Goal: Transaction & Acquisition: Purchase product/service

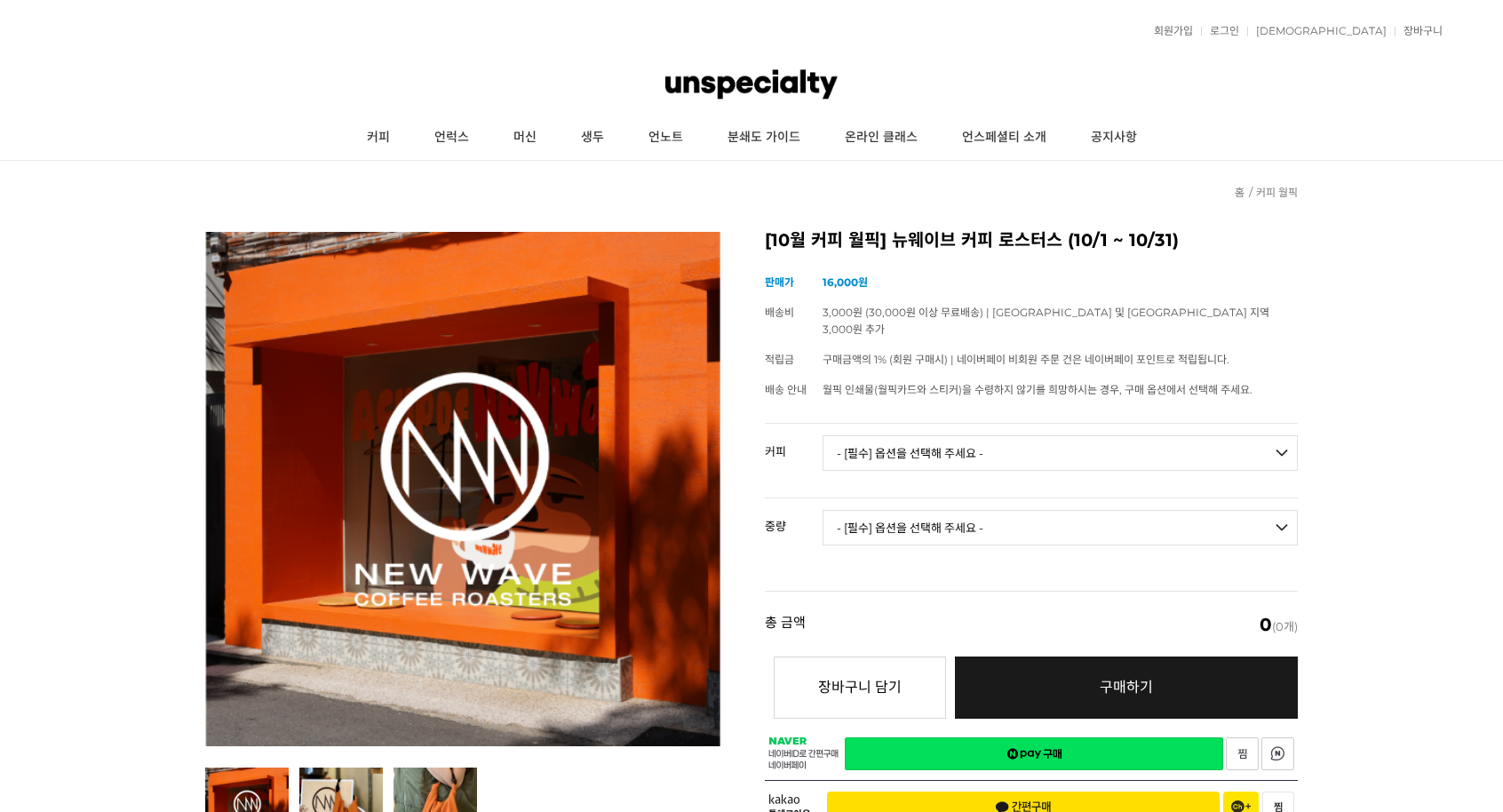
click at [828, 435] on select "- [필수] 옵션을 선택해 주세요 - ------------------- 언스페셜티 분쇄도 가이드 종이 받기 (주문 1건당 최대 1개 제공) …" at bounding box center [1060, 453] width 476 height 36
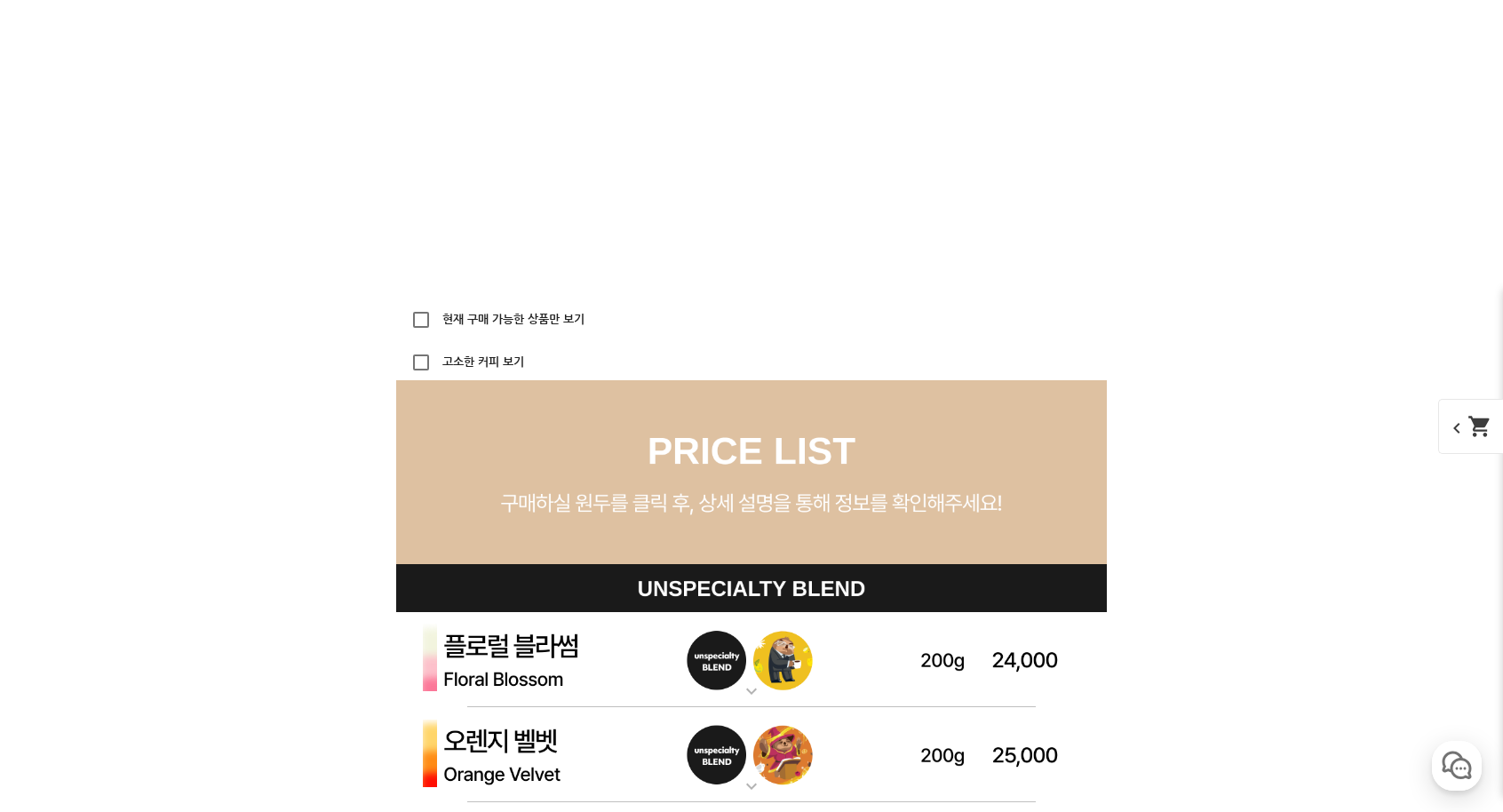
scroll to position [5399, 0]
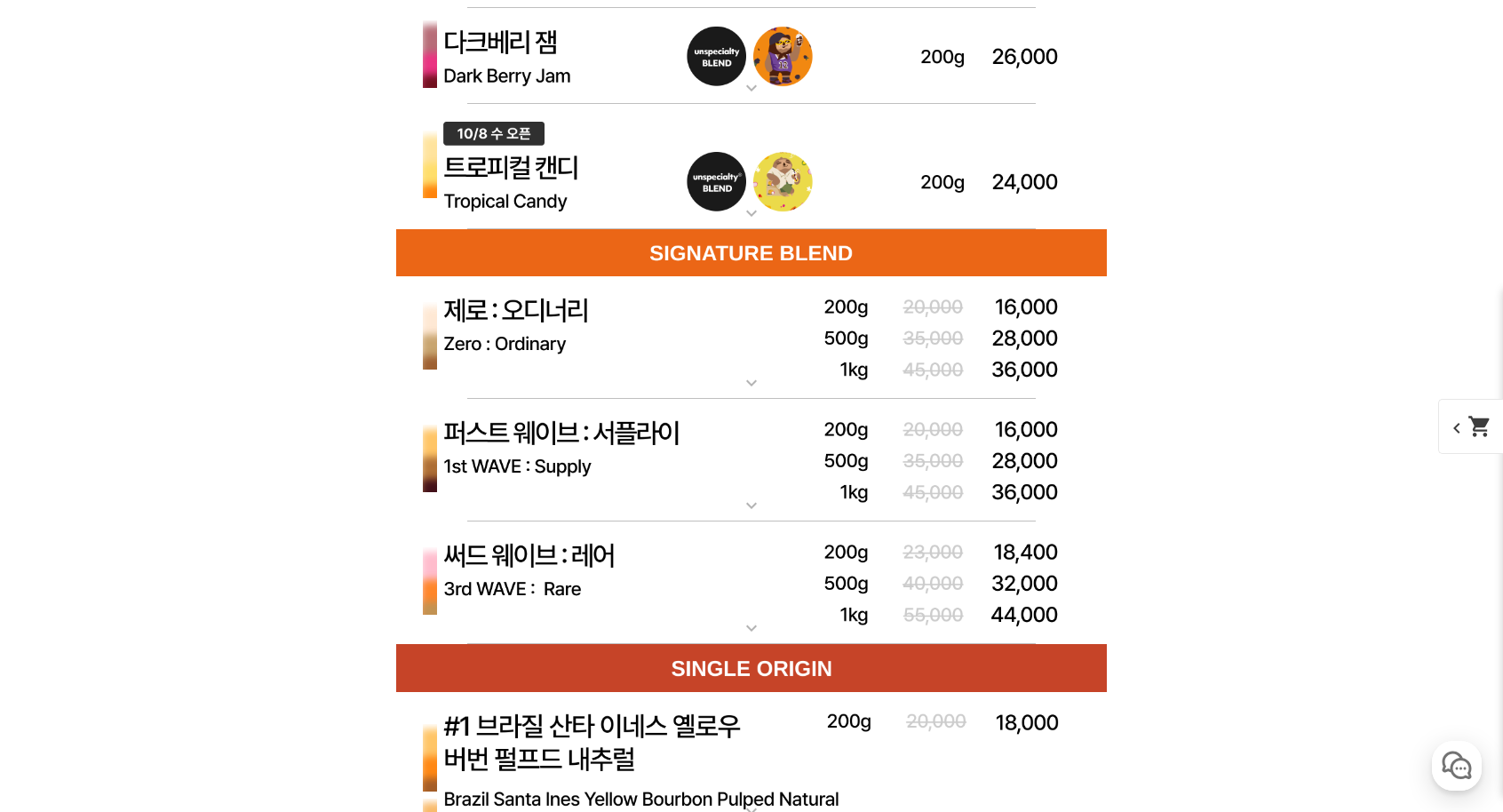
click at [774, 214] on img at bounding box center [752, 167] width 711 height 126
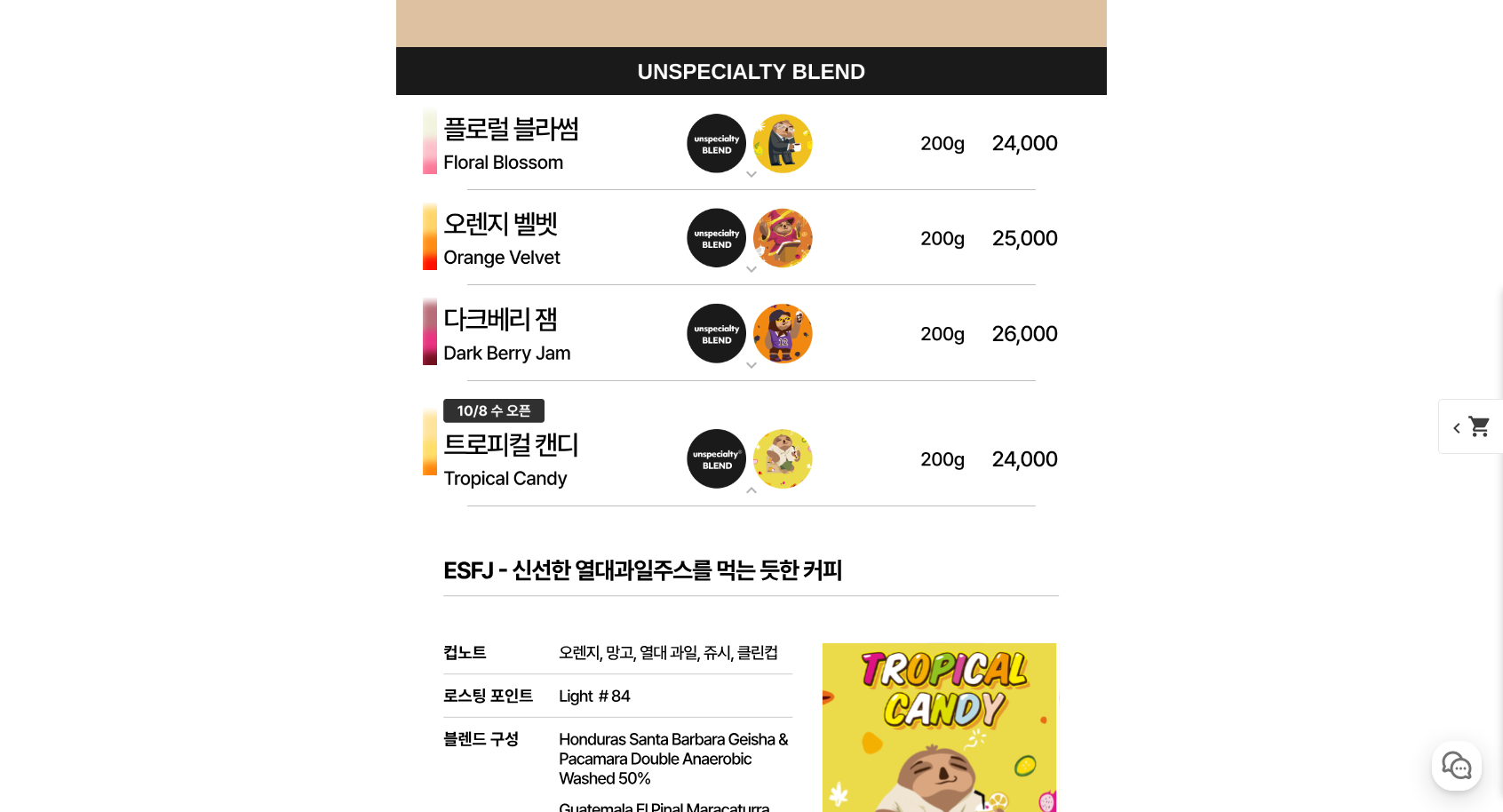
scroll to position [5043, 0]
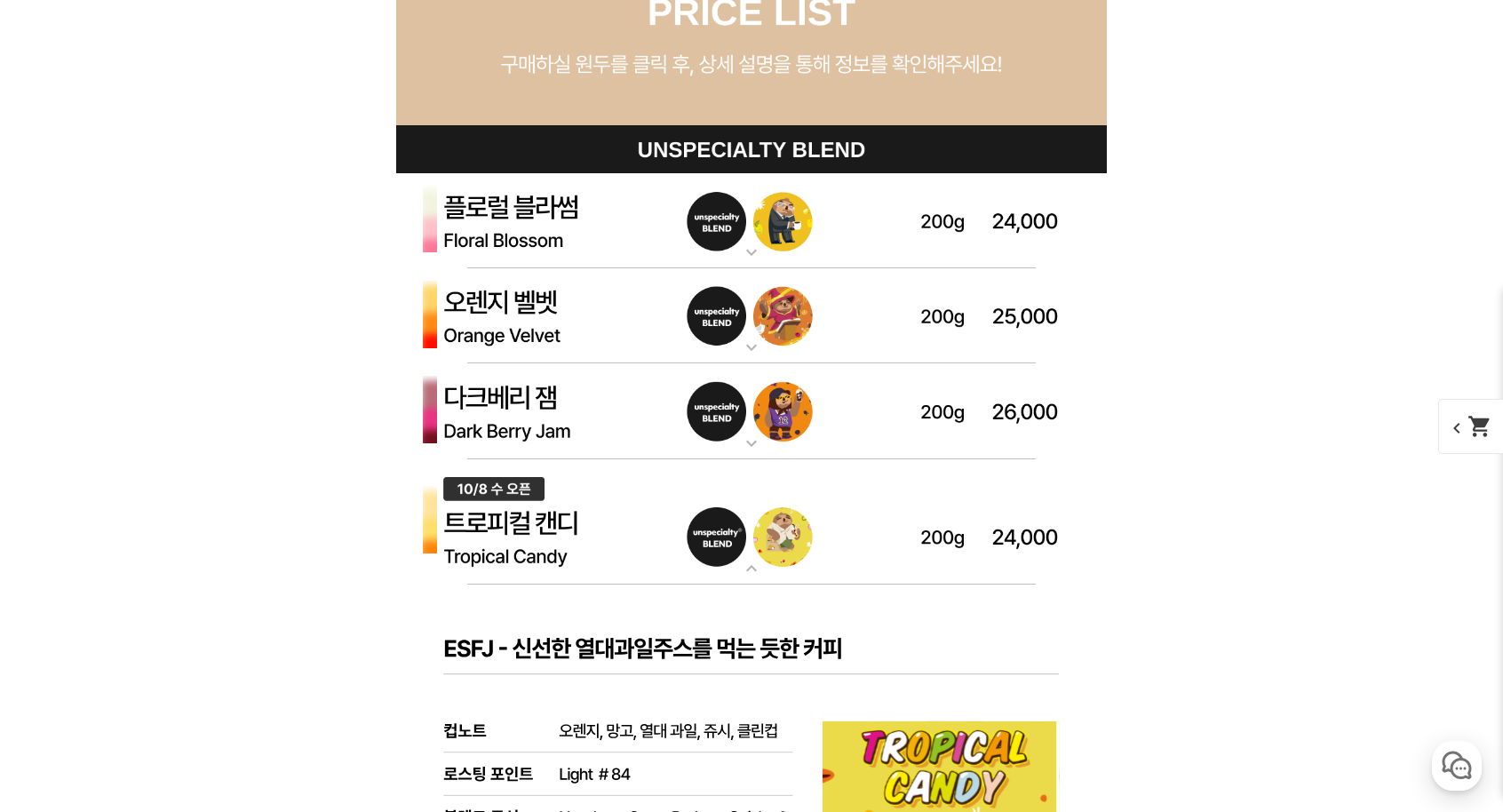
click at [752, 531] on img at bounding box center [752, 522] width 711 height 126
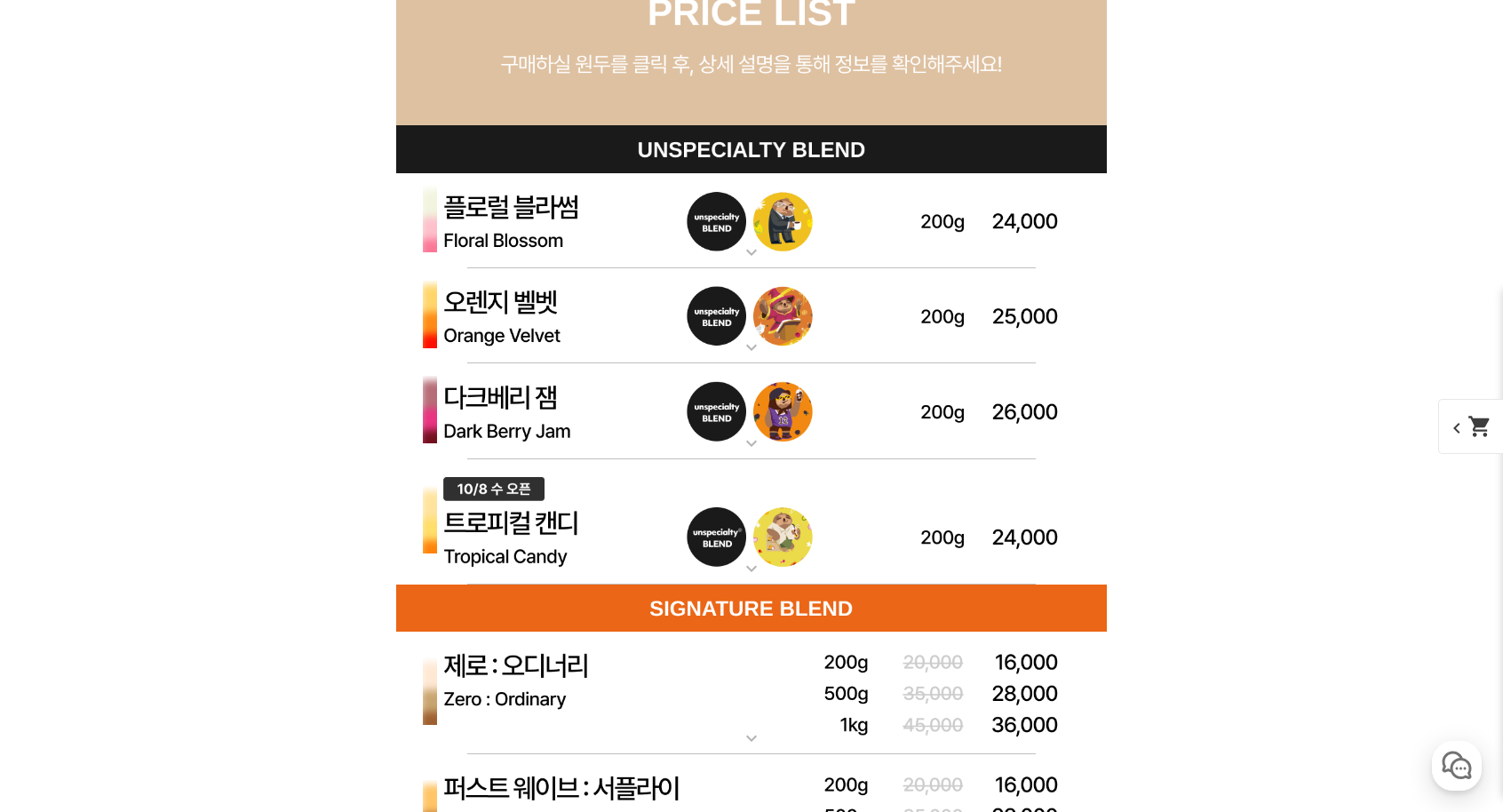
click at [748, 253] on mat-icon "expand_more" at bounding box center [752, 252] width 36 height 21
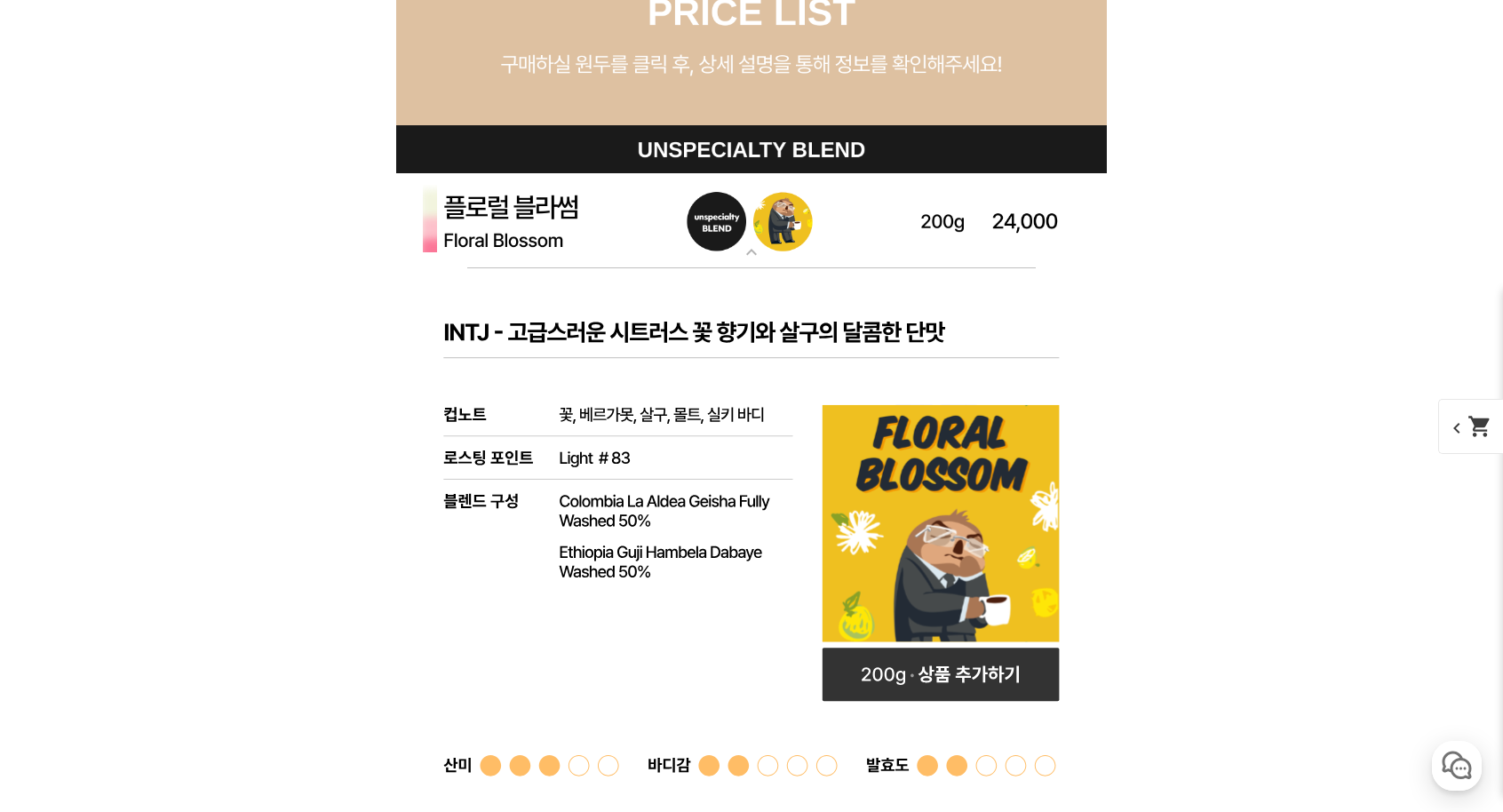
click at [748, 253] on mat-icon "expand_more" at bounding box center [752, 252] width 36 height 21
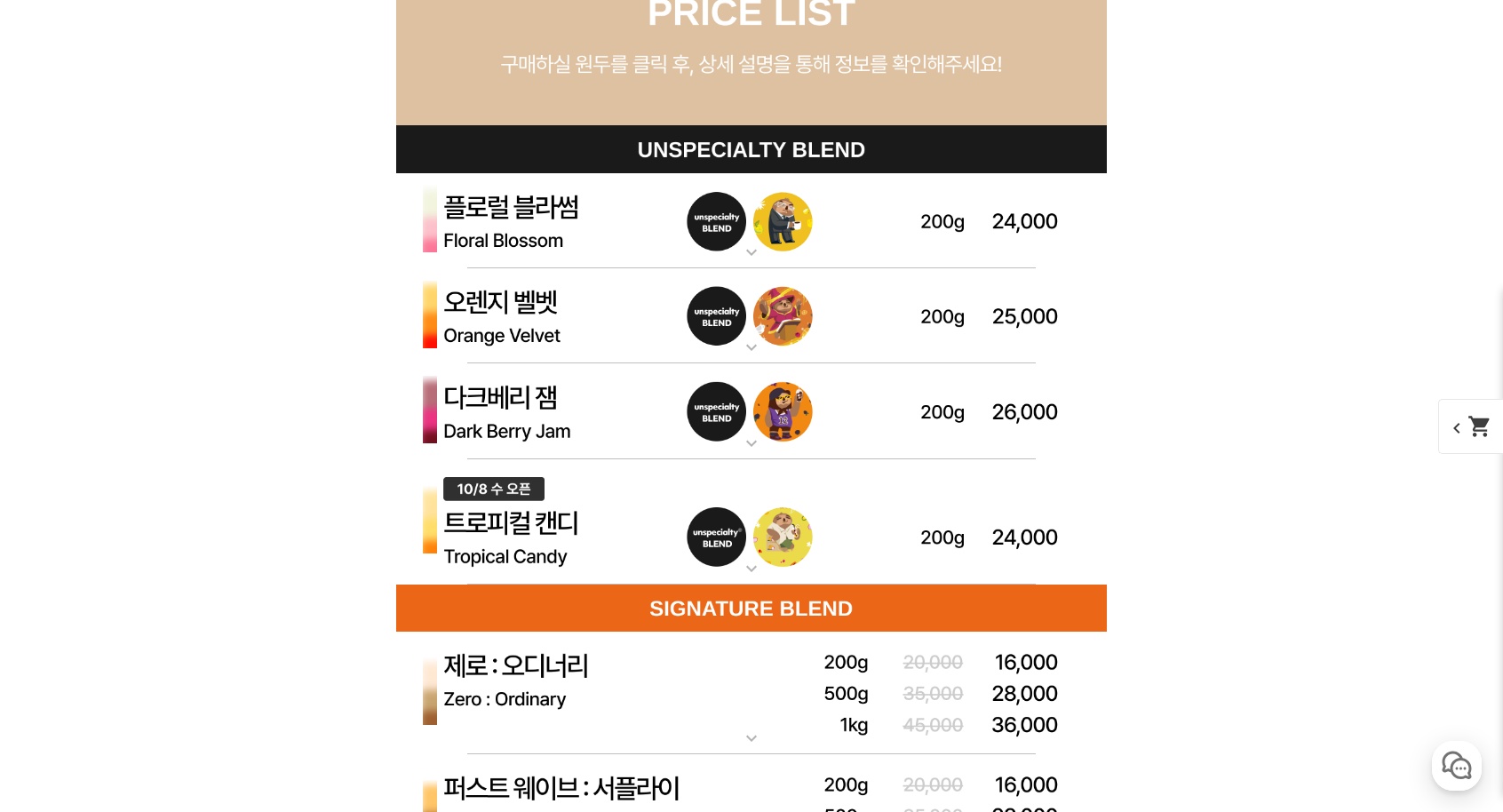
click at [705, 331] on img at bounding box center [752, 316] width 711 height 96
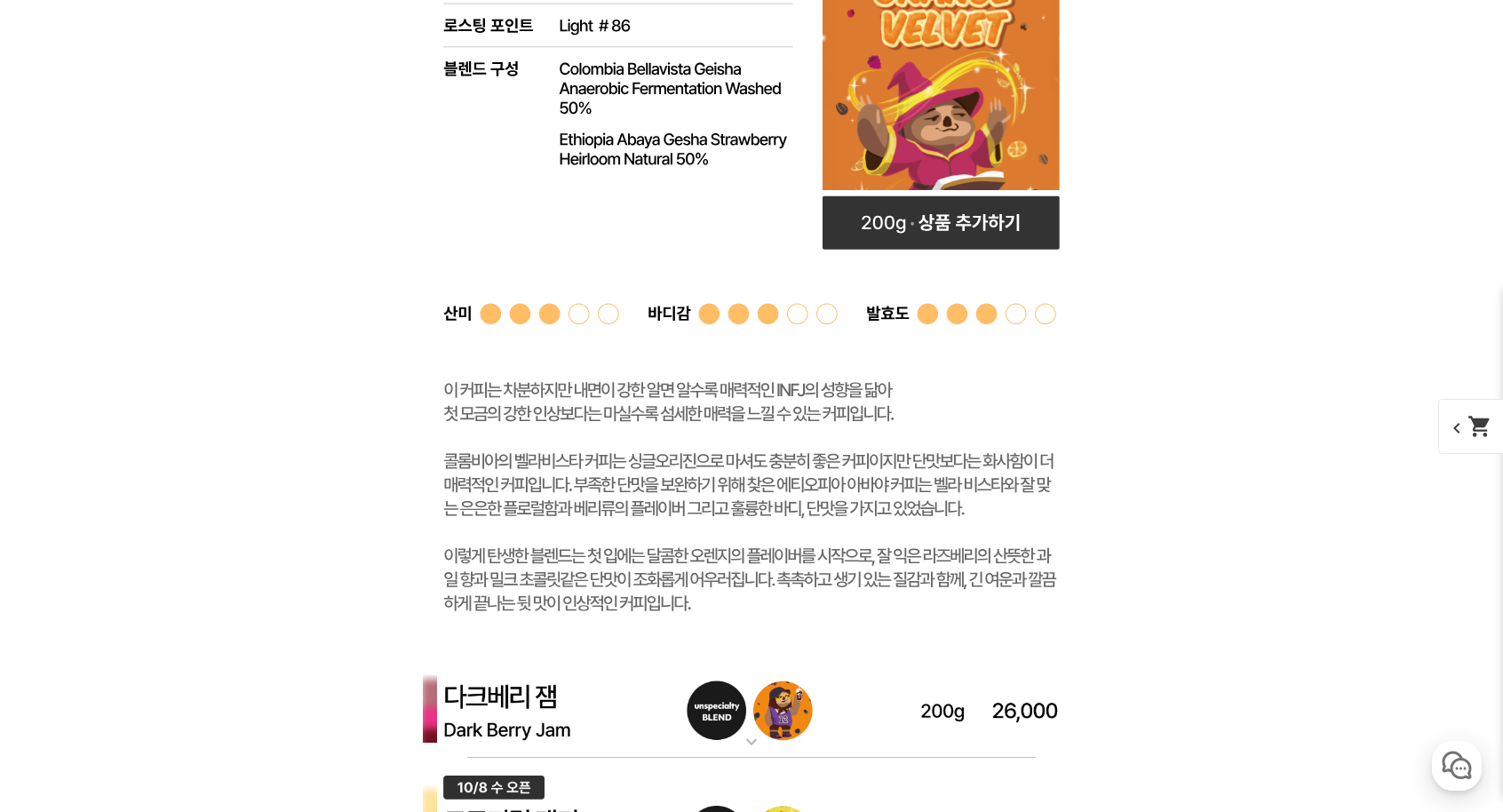
scroll to position [5754, 0]
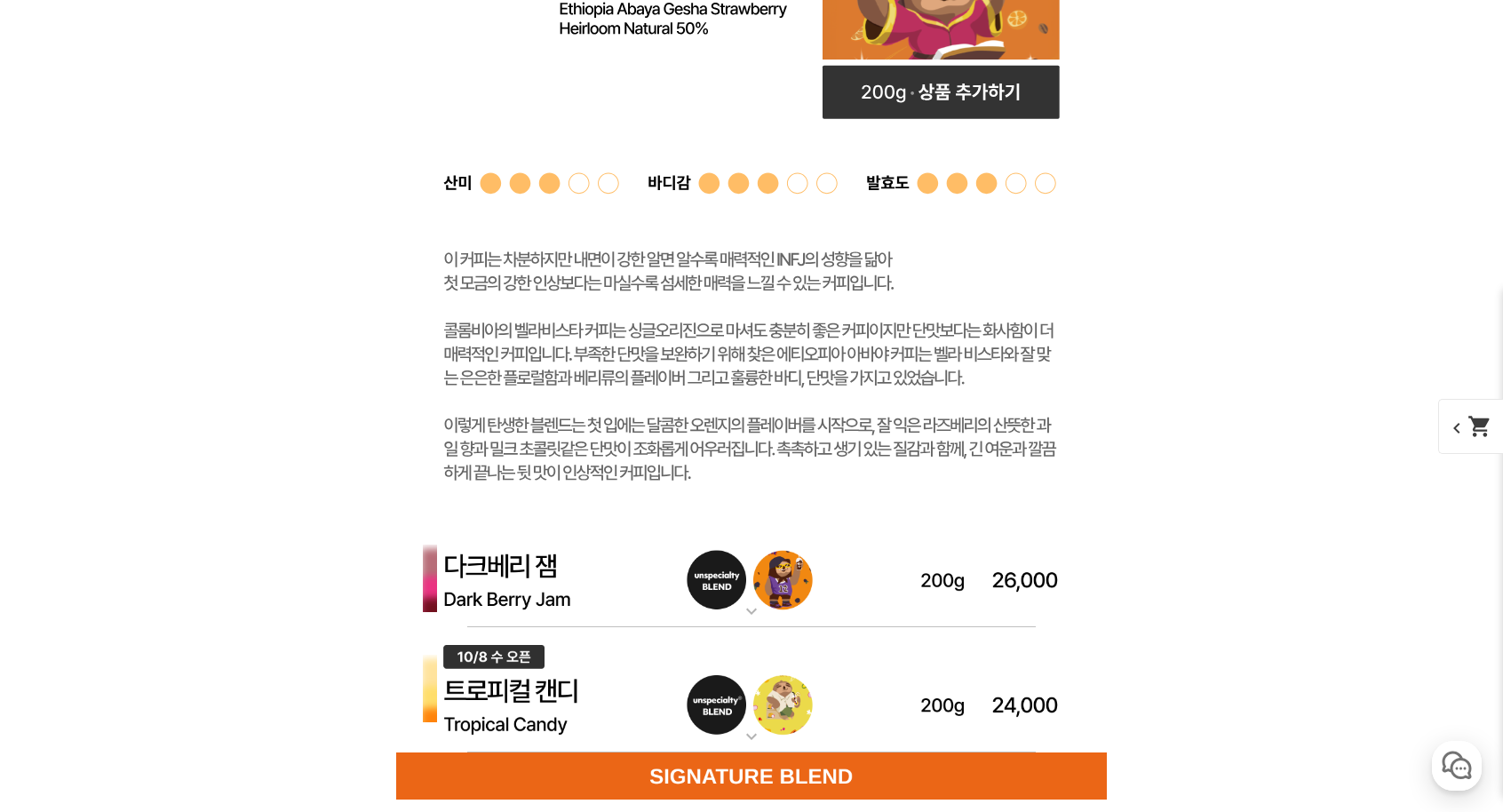
click at [689, 567] on img at bounding box center [752, 580] width 711 height 96
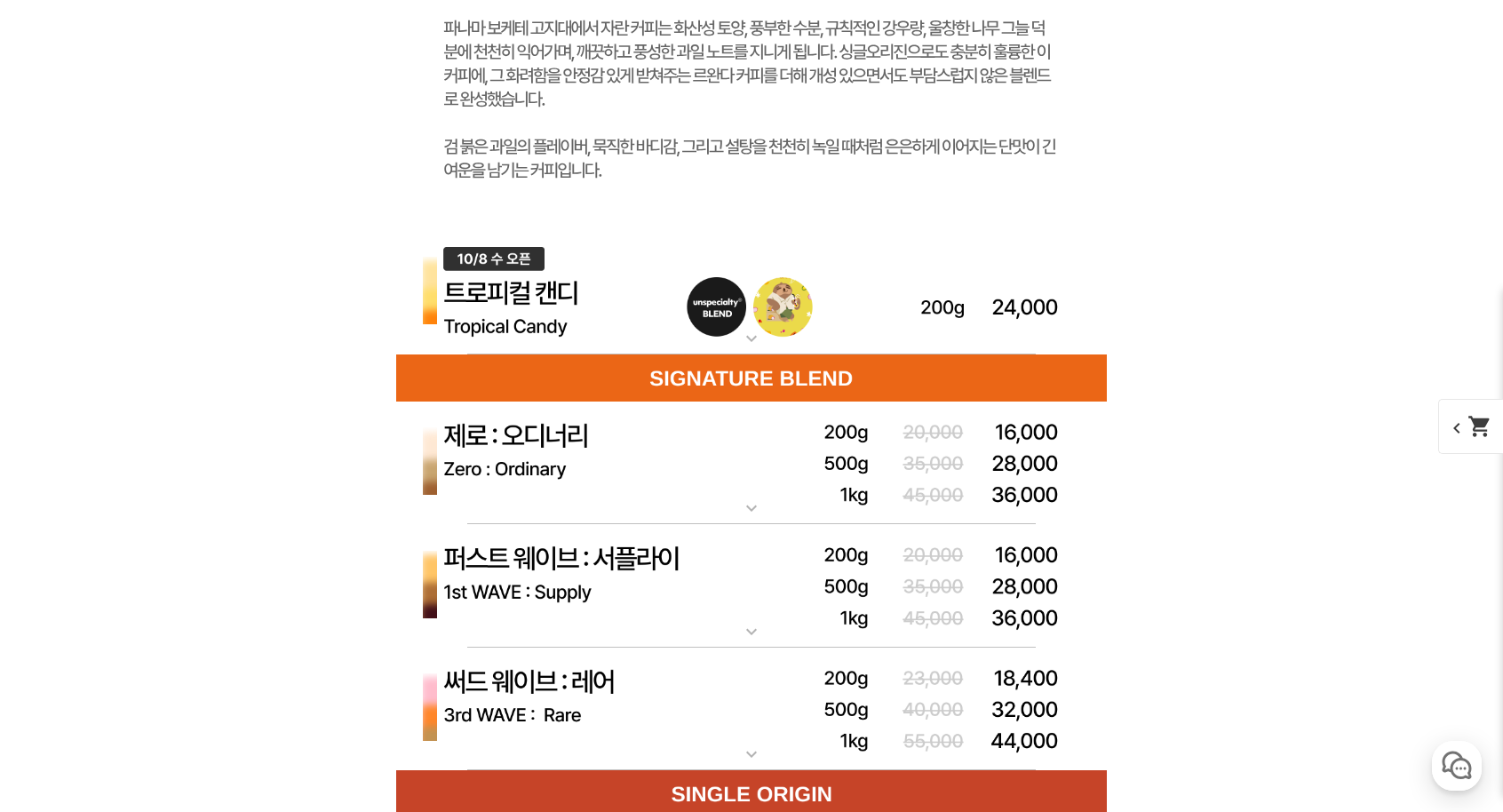
scroll to position [7175, 0]
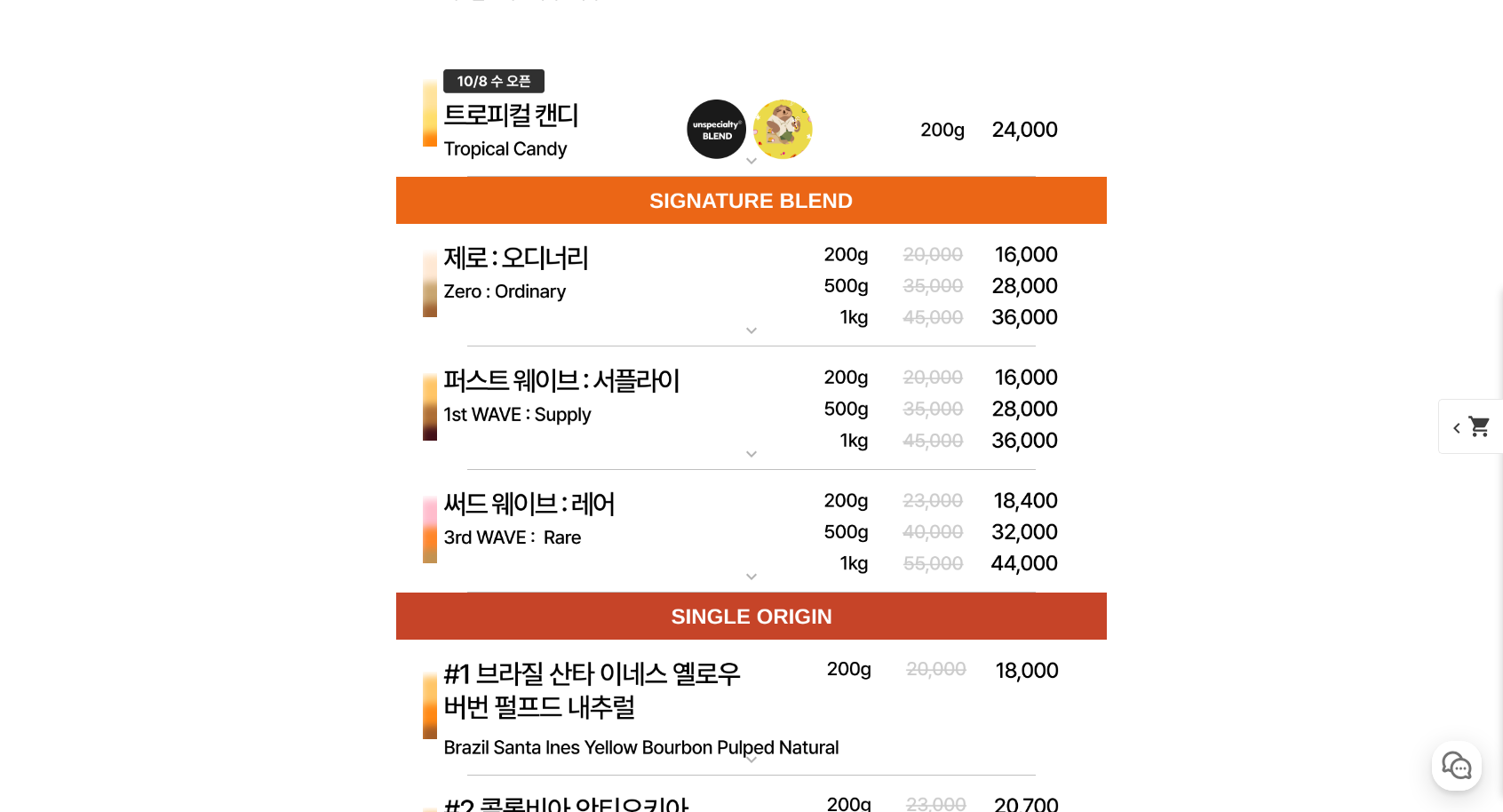
click at [733, 493] on img at bounding box center [752, 532] width 711 height 124
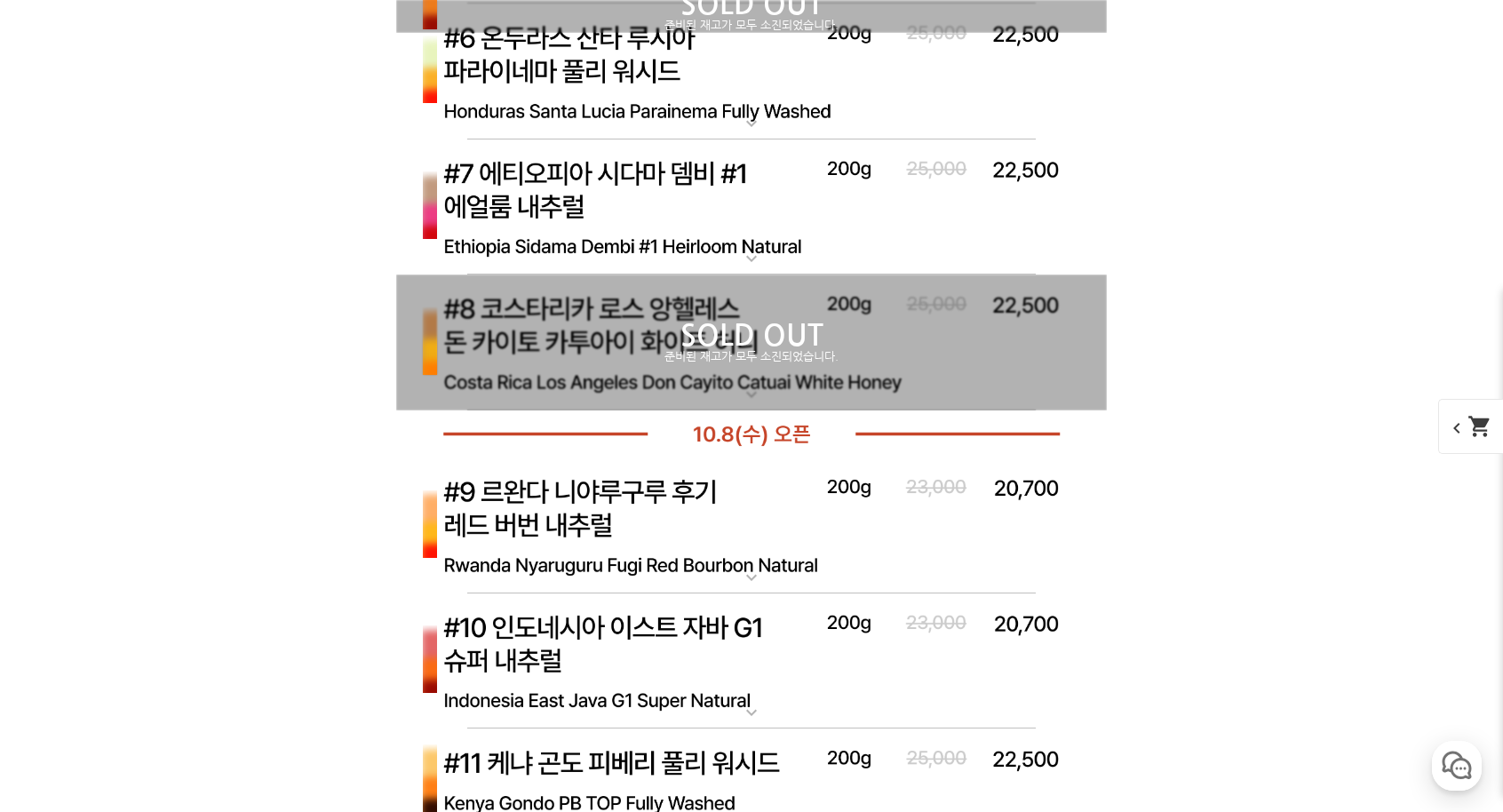
scroll to position [9573, 0]
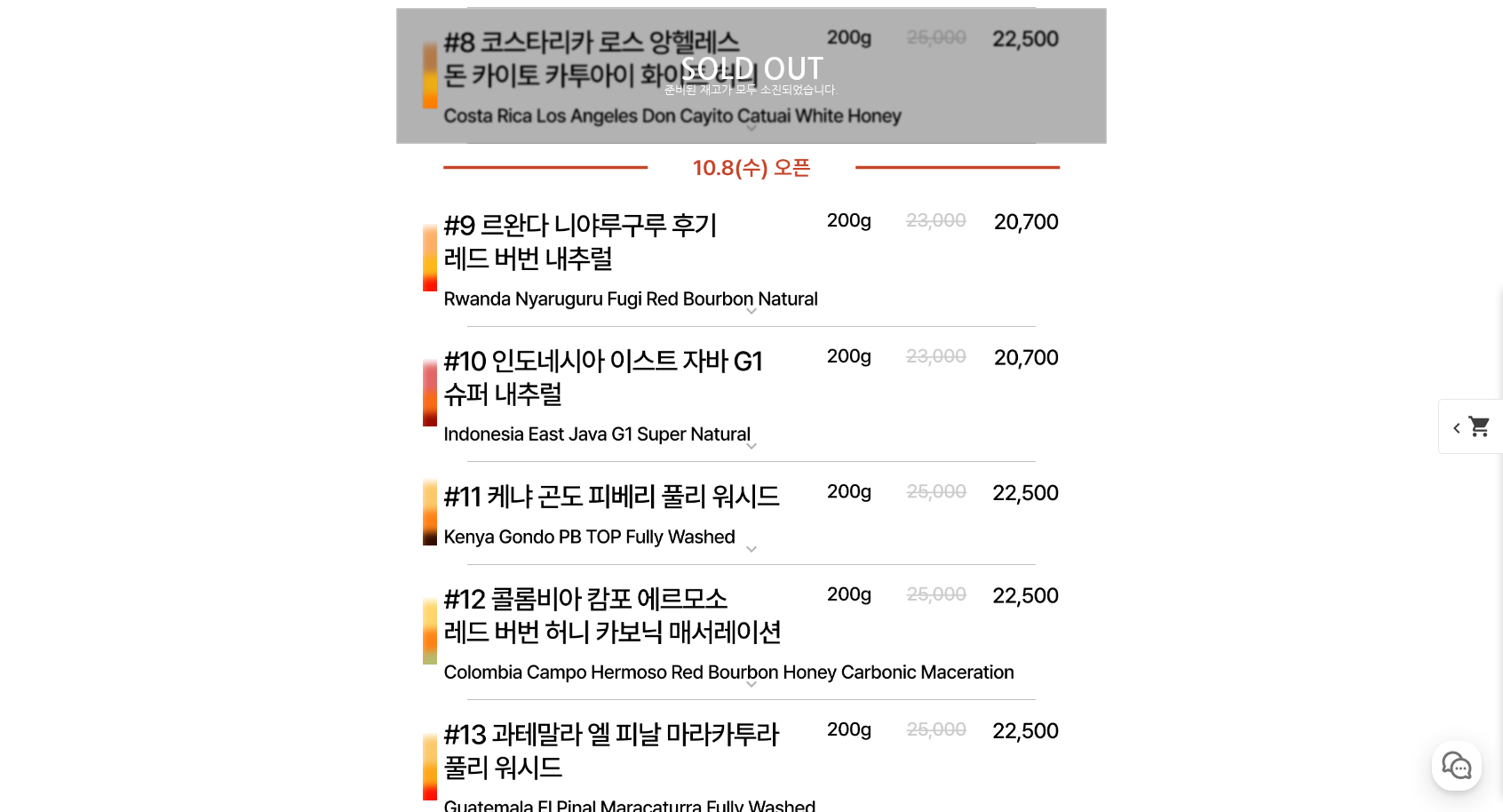
click at [743, 328] on img at bounding box center [752, 259] width 711 height 136
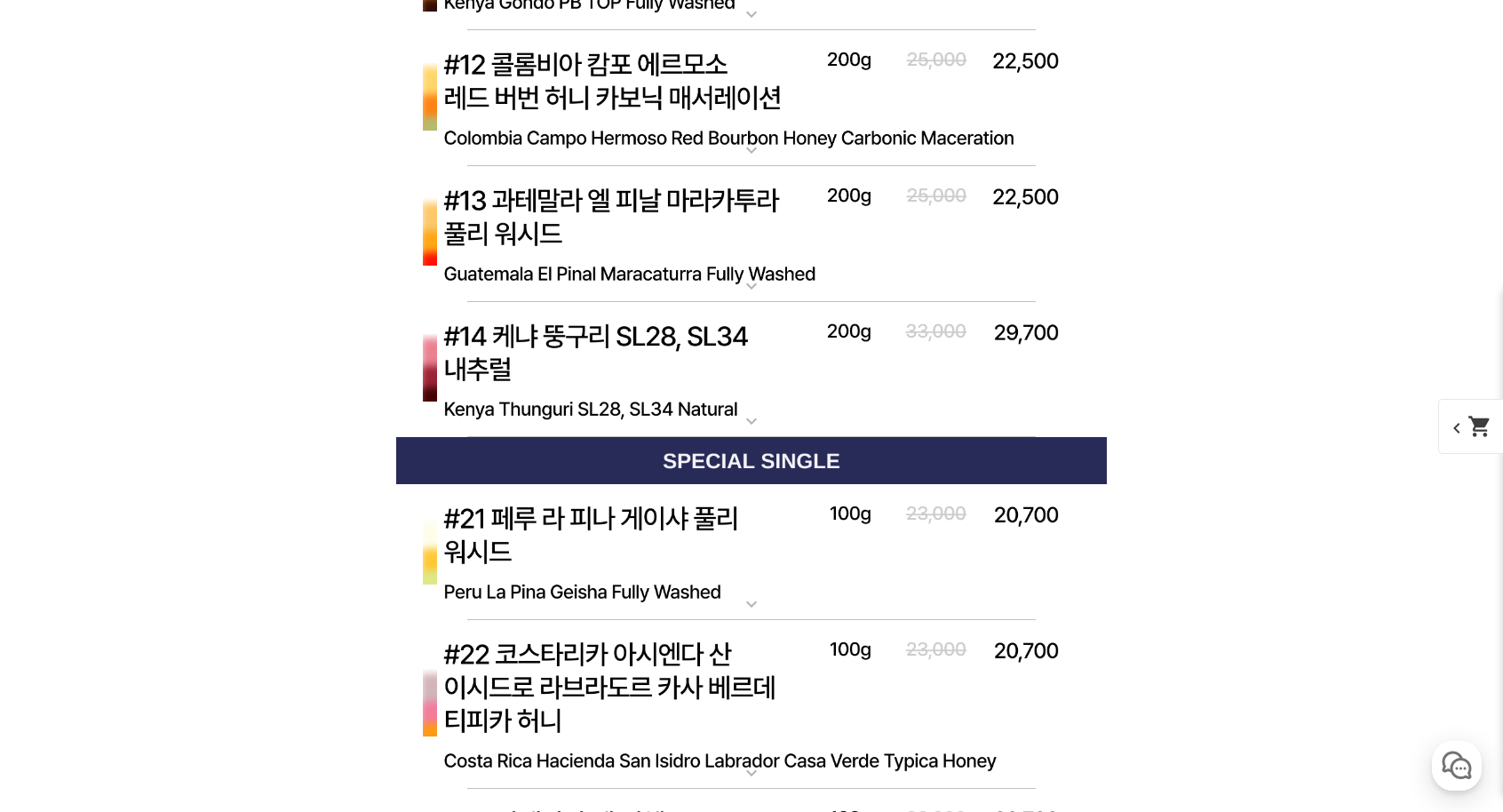
scroll to position [11261, 0]
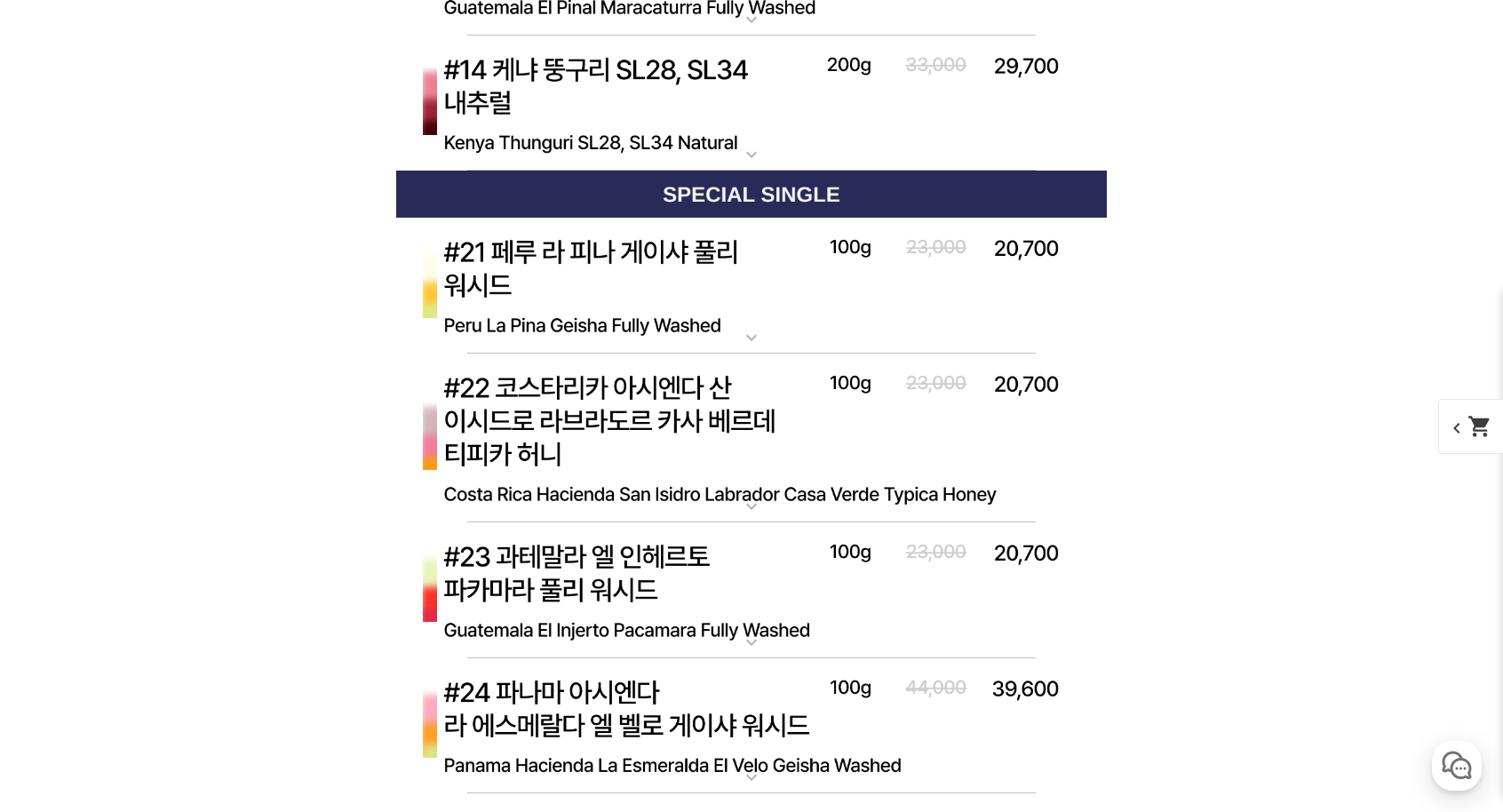
click at [771, 354] on img at bounding box center [752, 286] width 711 height 136
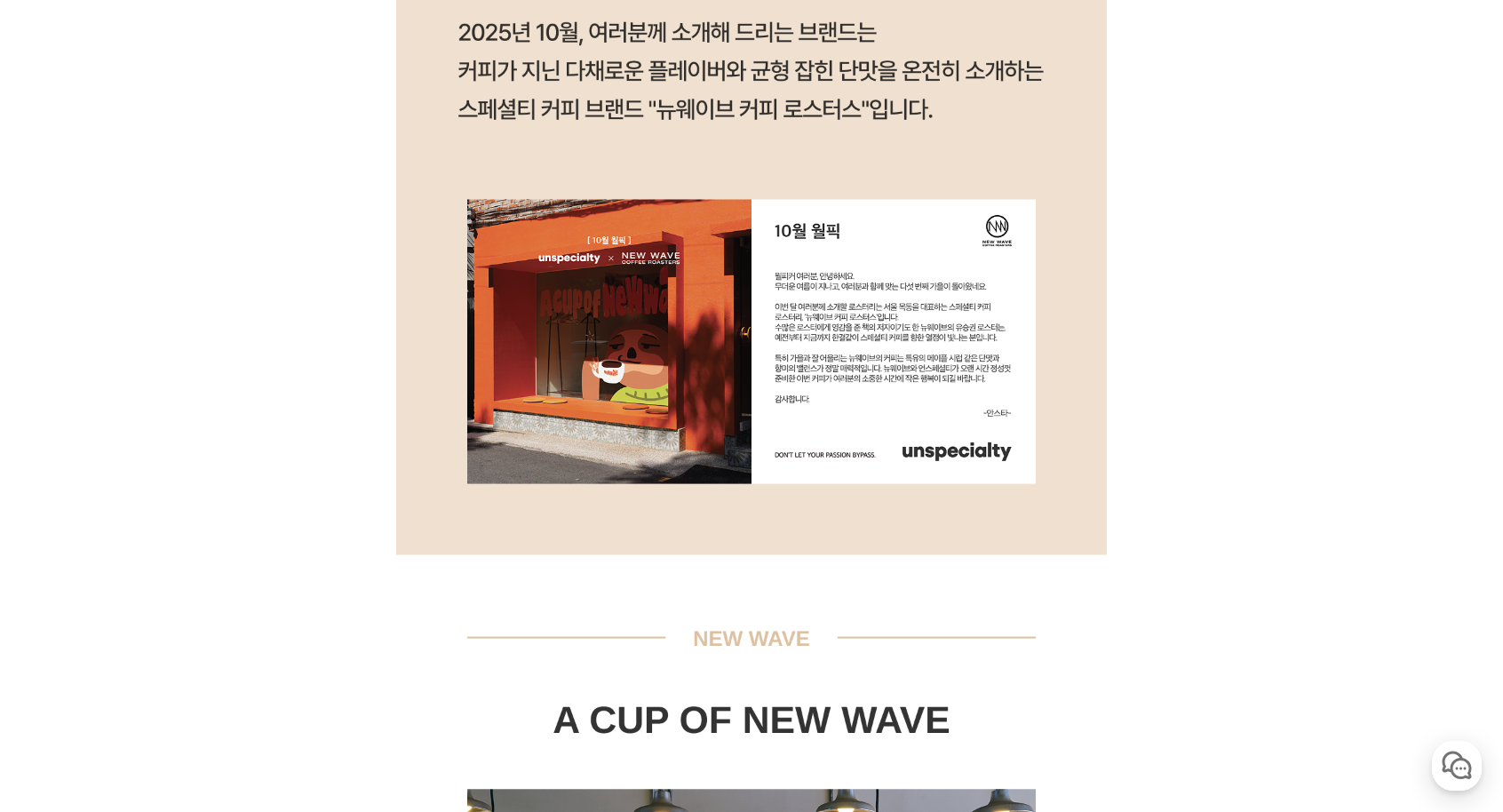
scroll to position [0, 0]
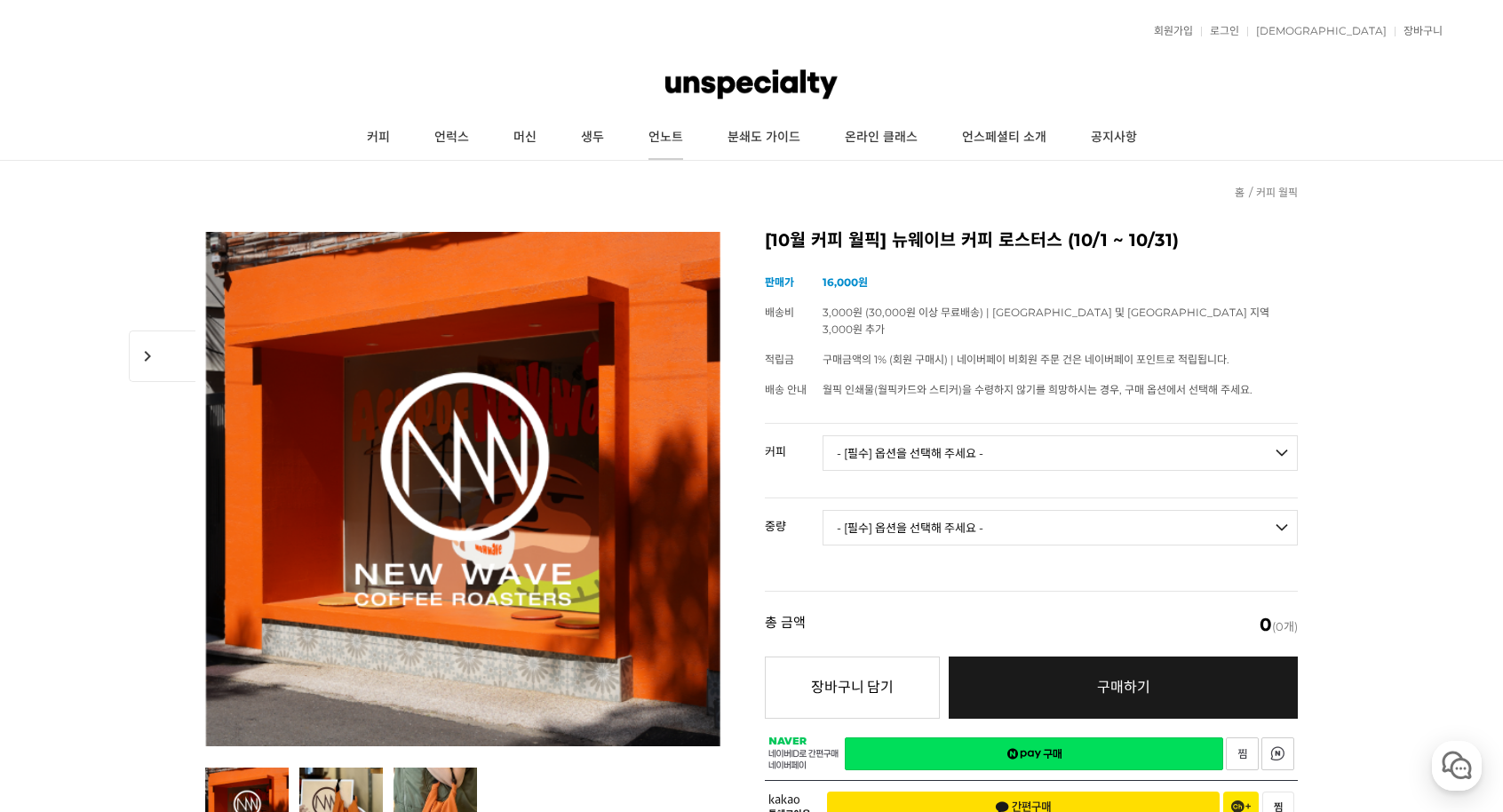
click at [663, 140] on link "언노트" at bounding box center [666, 137] width 79 height 44
click at [538, 133] on link "머신" at bounding box center [525, 137] width 67 height 44
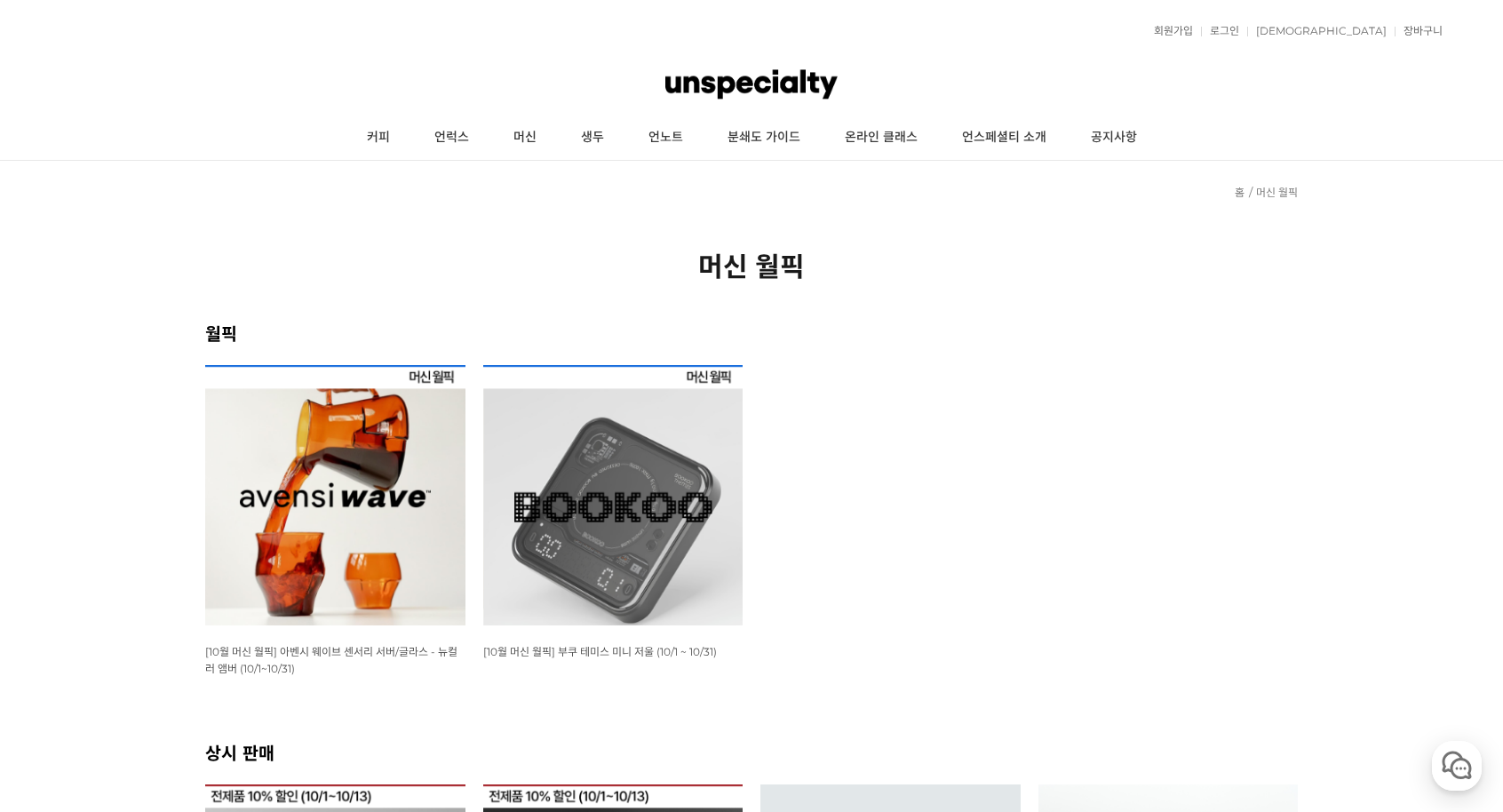
click at [577, 555] on img at bounding box center [613, 495] width 260 height 260
click at [350, 439] on img at bounding box center [336, 495] width 260 height 260
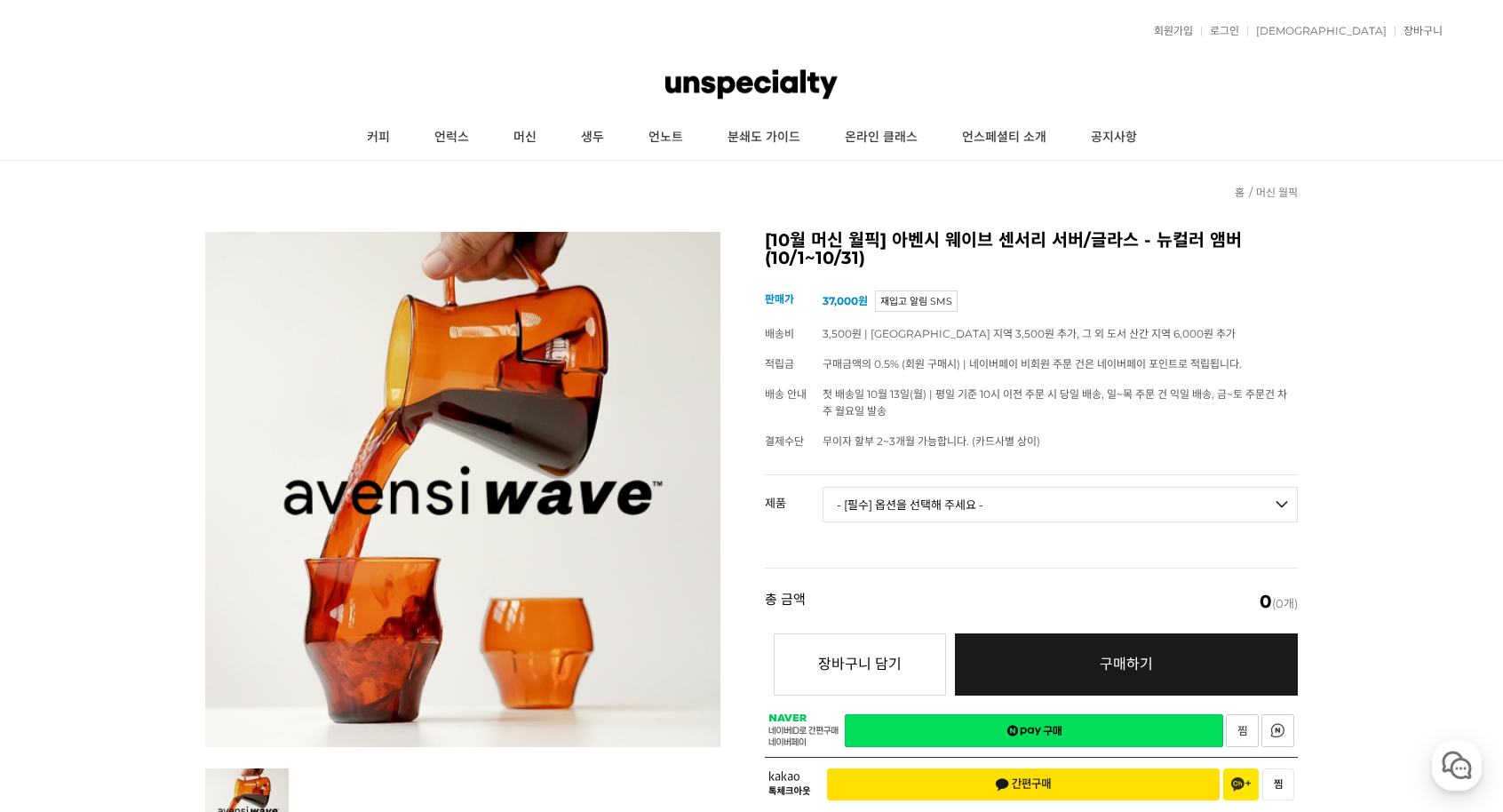
scroll to position [266, 0]
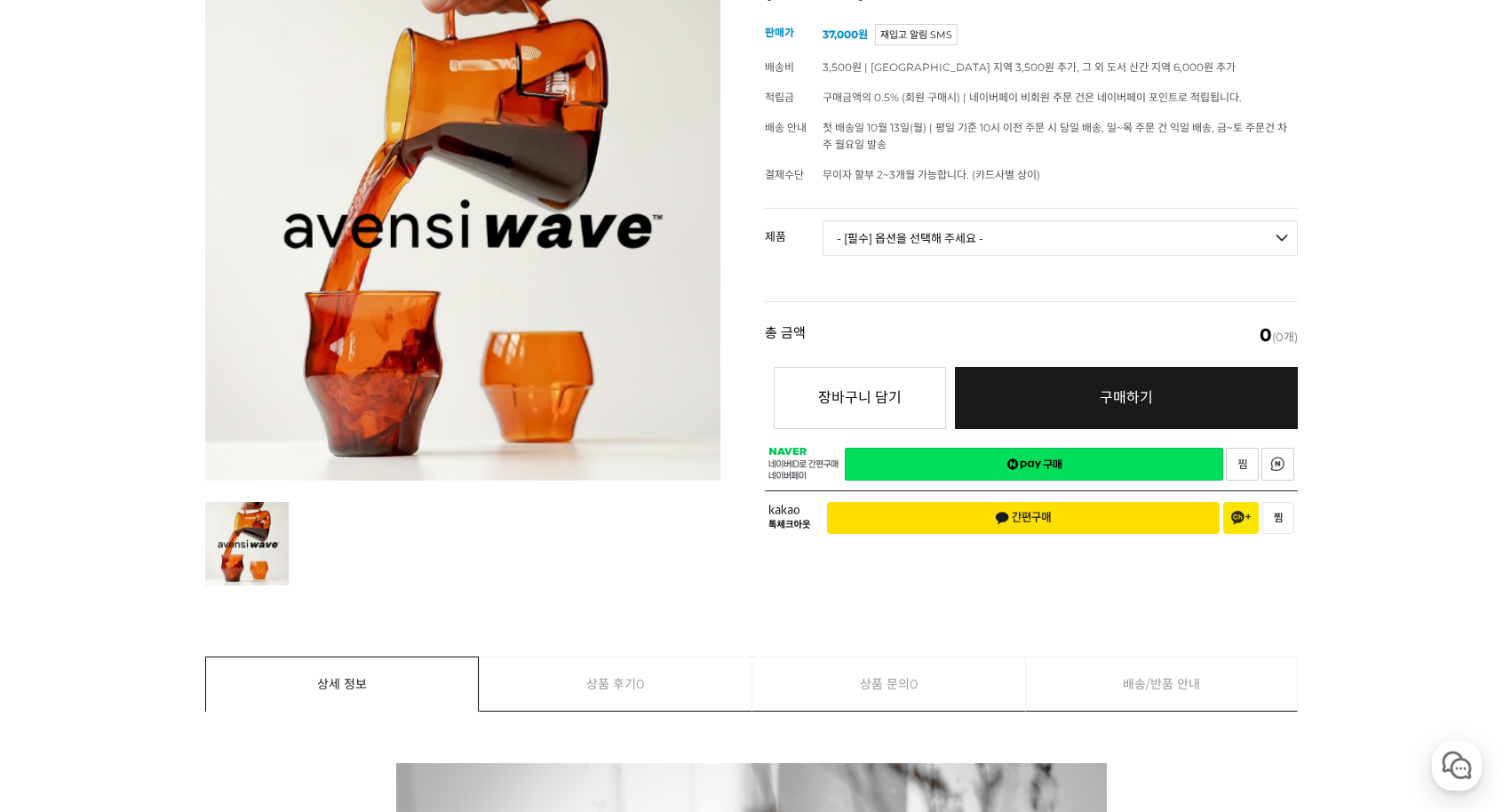
click at [909, 249] on select "- [필수] 옵션을 선택해 주세요 - ------------------- 웨이브 앰버 3종 세트 사이클론 센서리 서버 앰버 [품절] 알토 글라…" at bounding box center [1060, 238] width 476 height 36
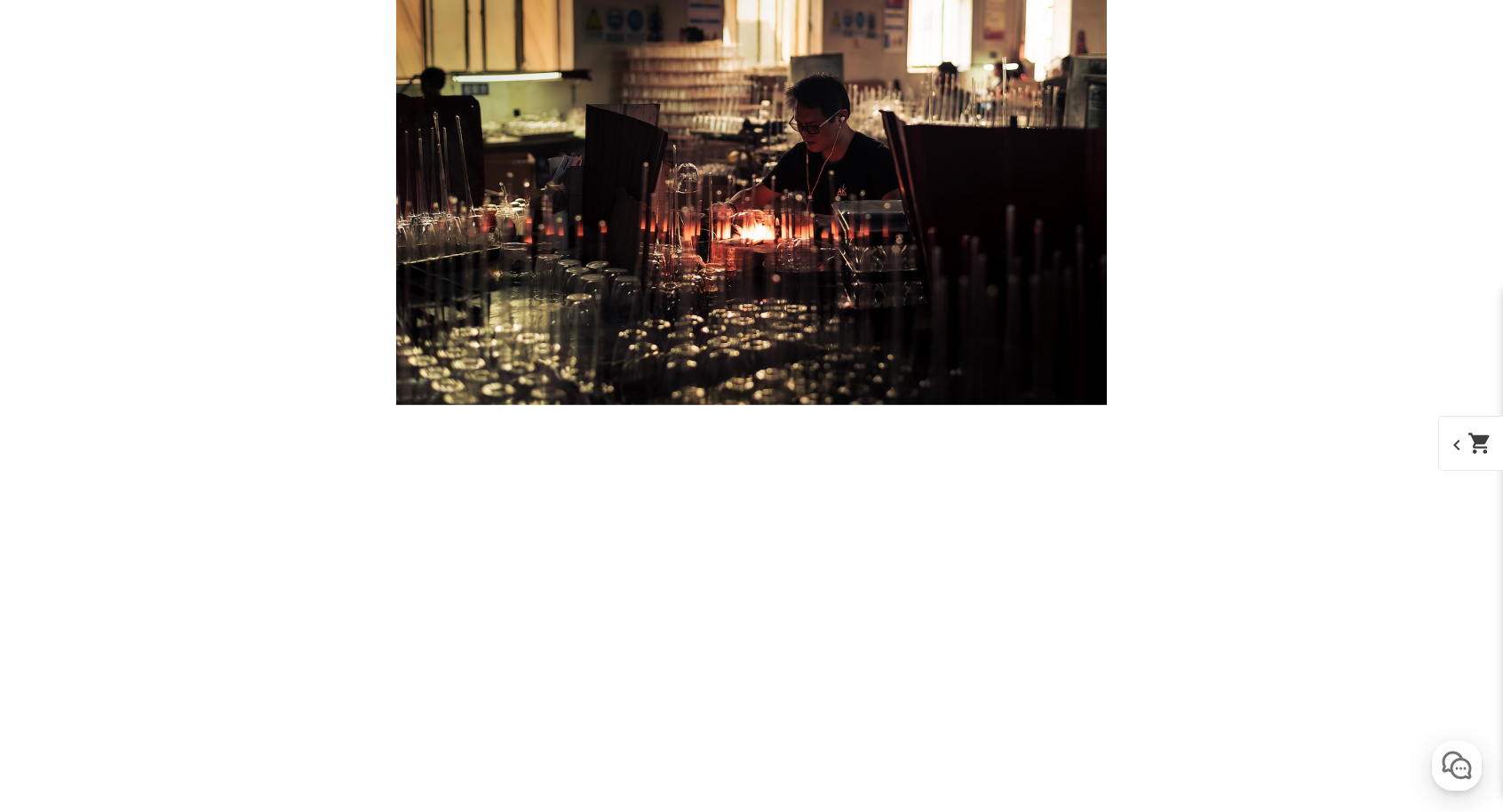
scroll to position [11013, 0]
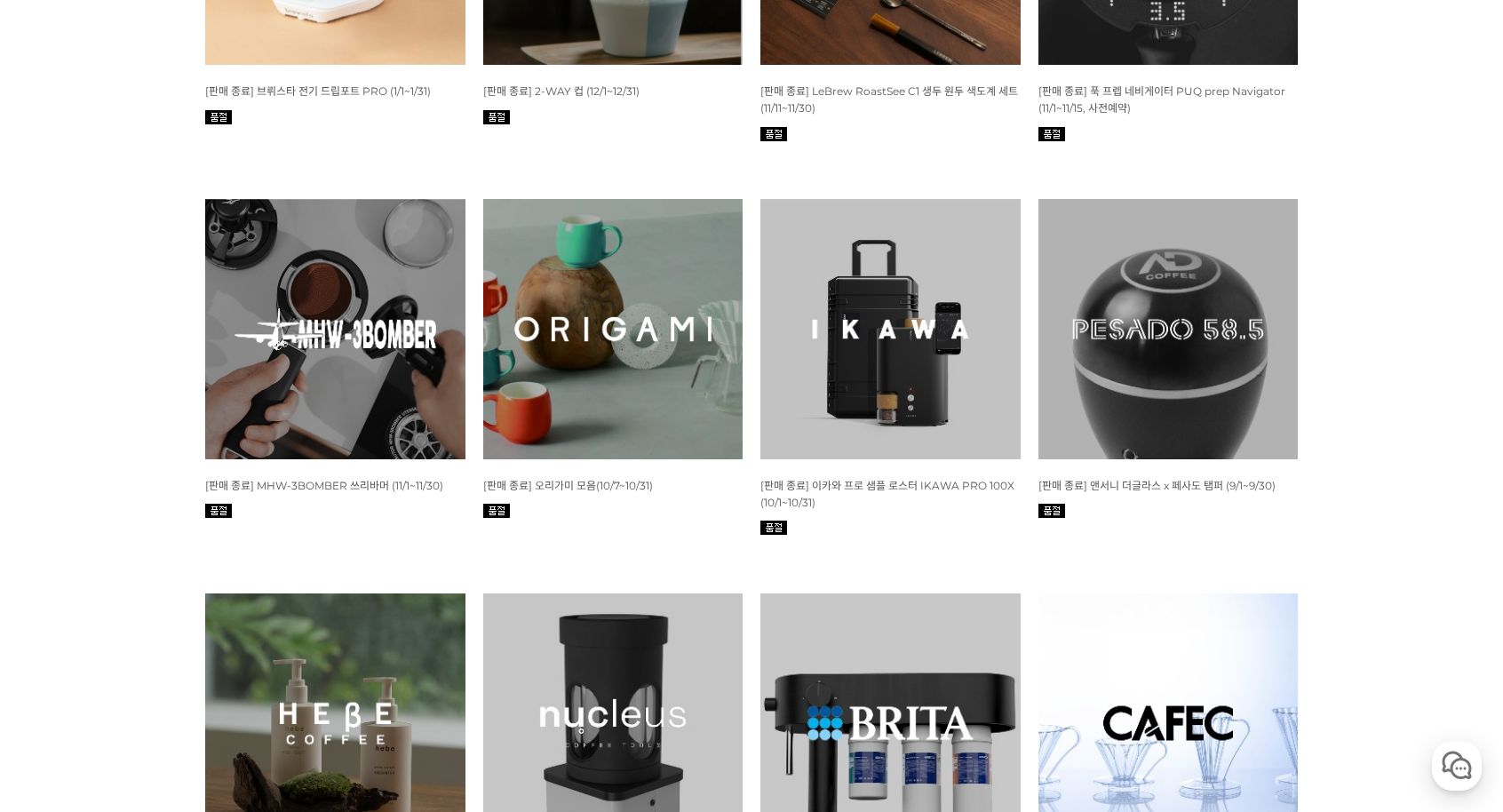
scroll to position [4973, 0]
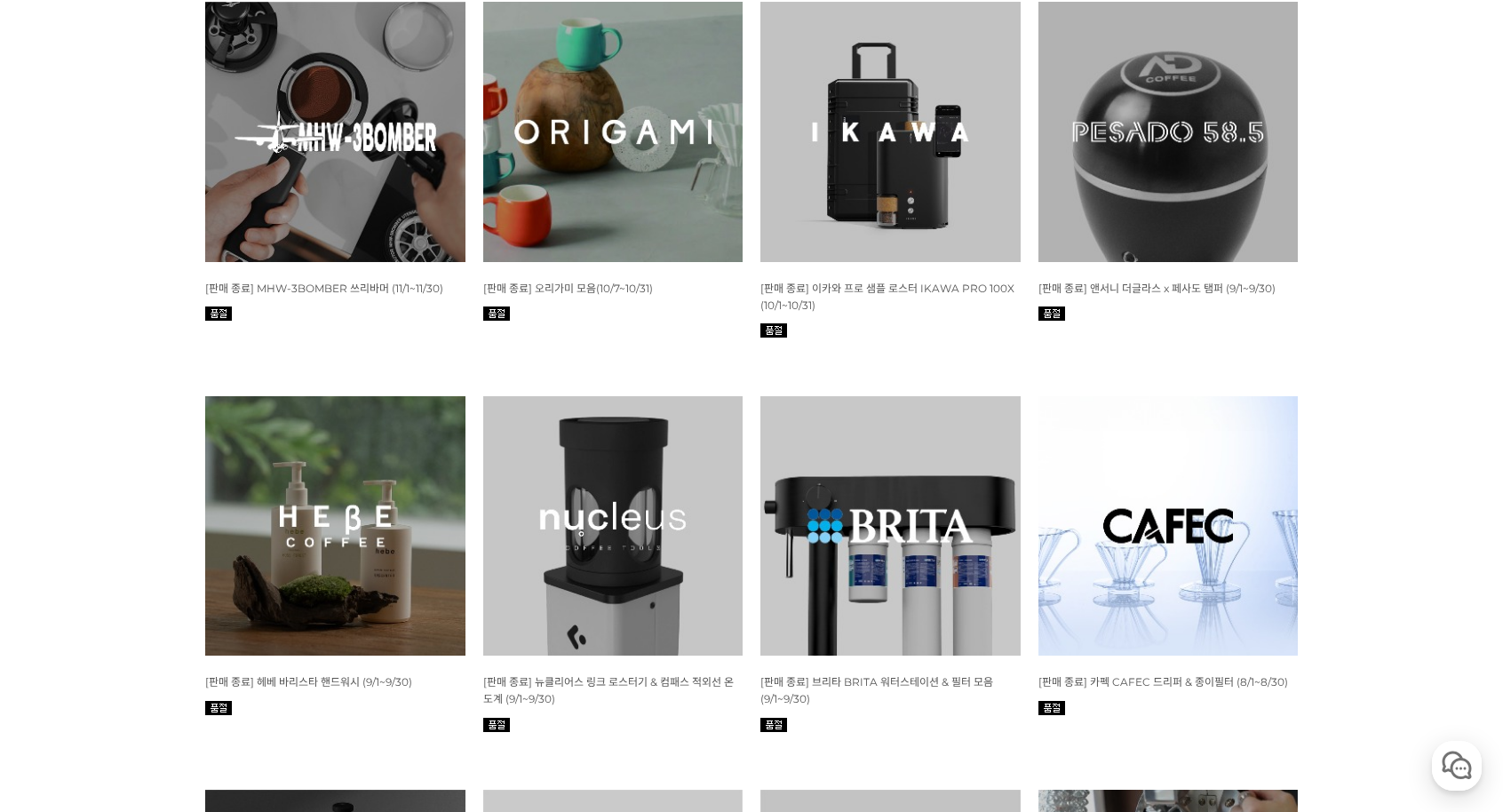
drag, startPoint x: 1500, startPoint y: 511, endPoint x: 1503, endPoint y: 552, distance: 41.1
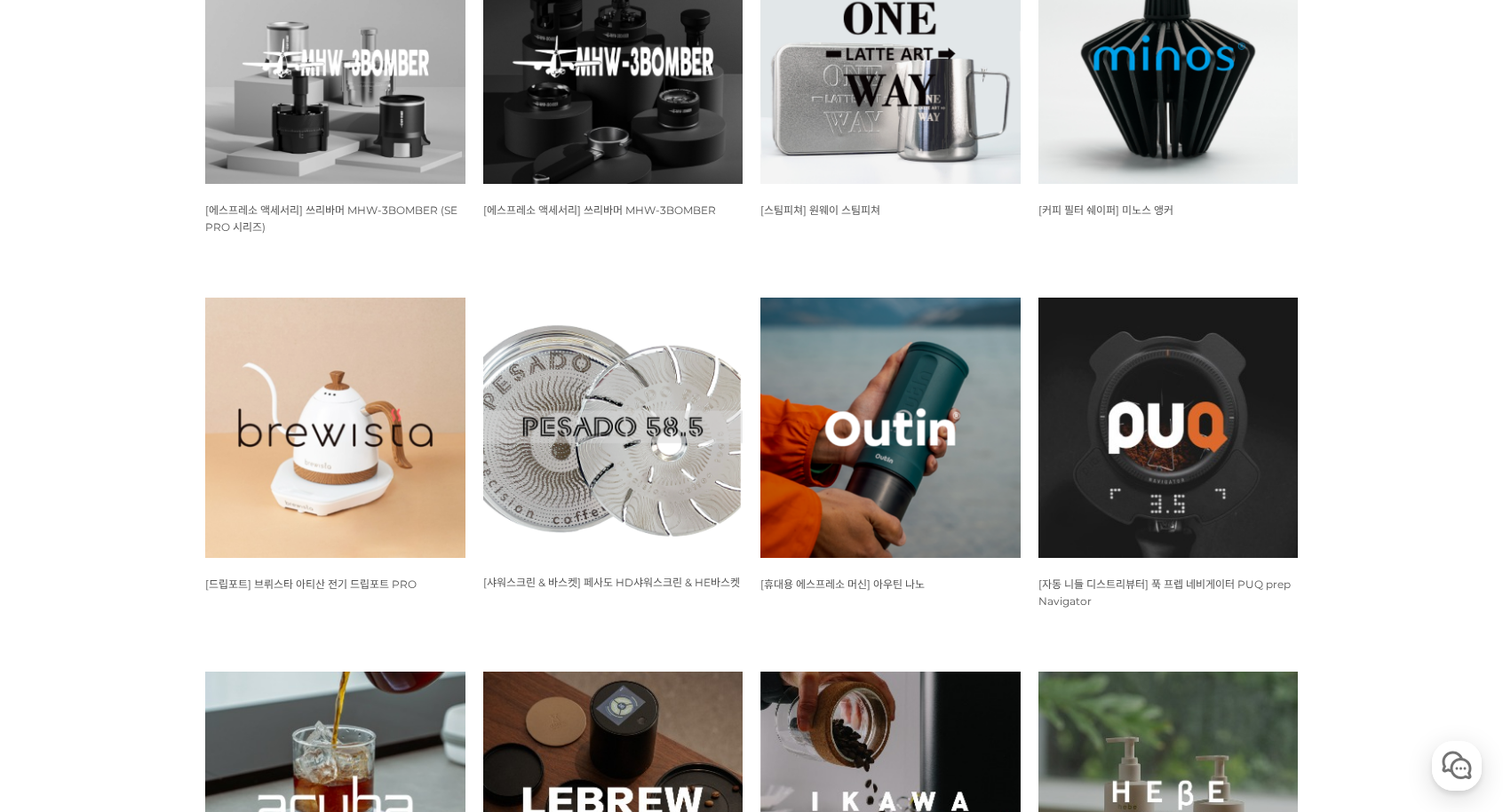
scroll to position [1128, 0]
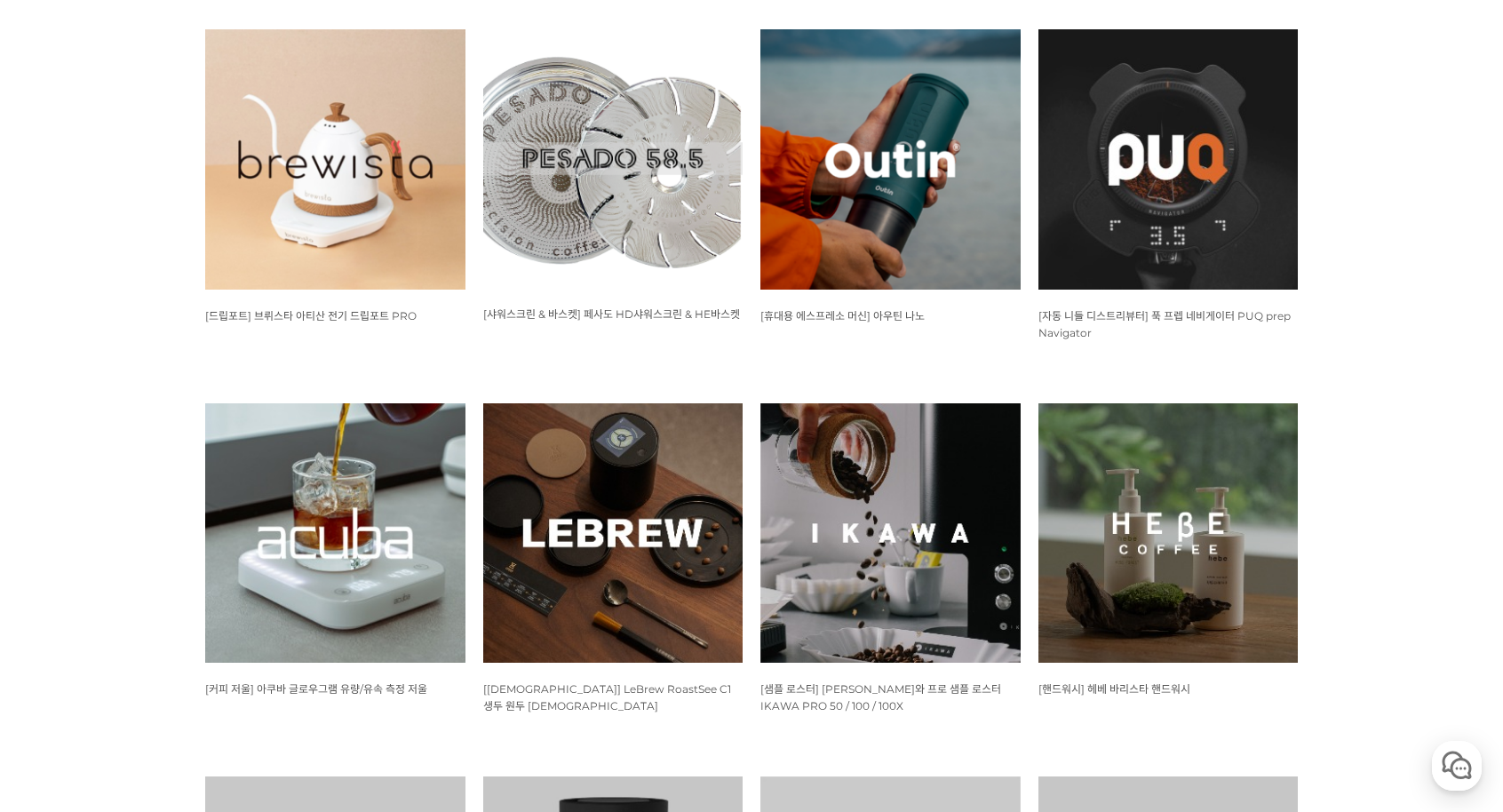
click at [332, 476] on img at bounding box center [336, 533] width 260 height 260
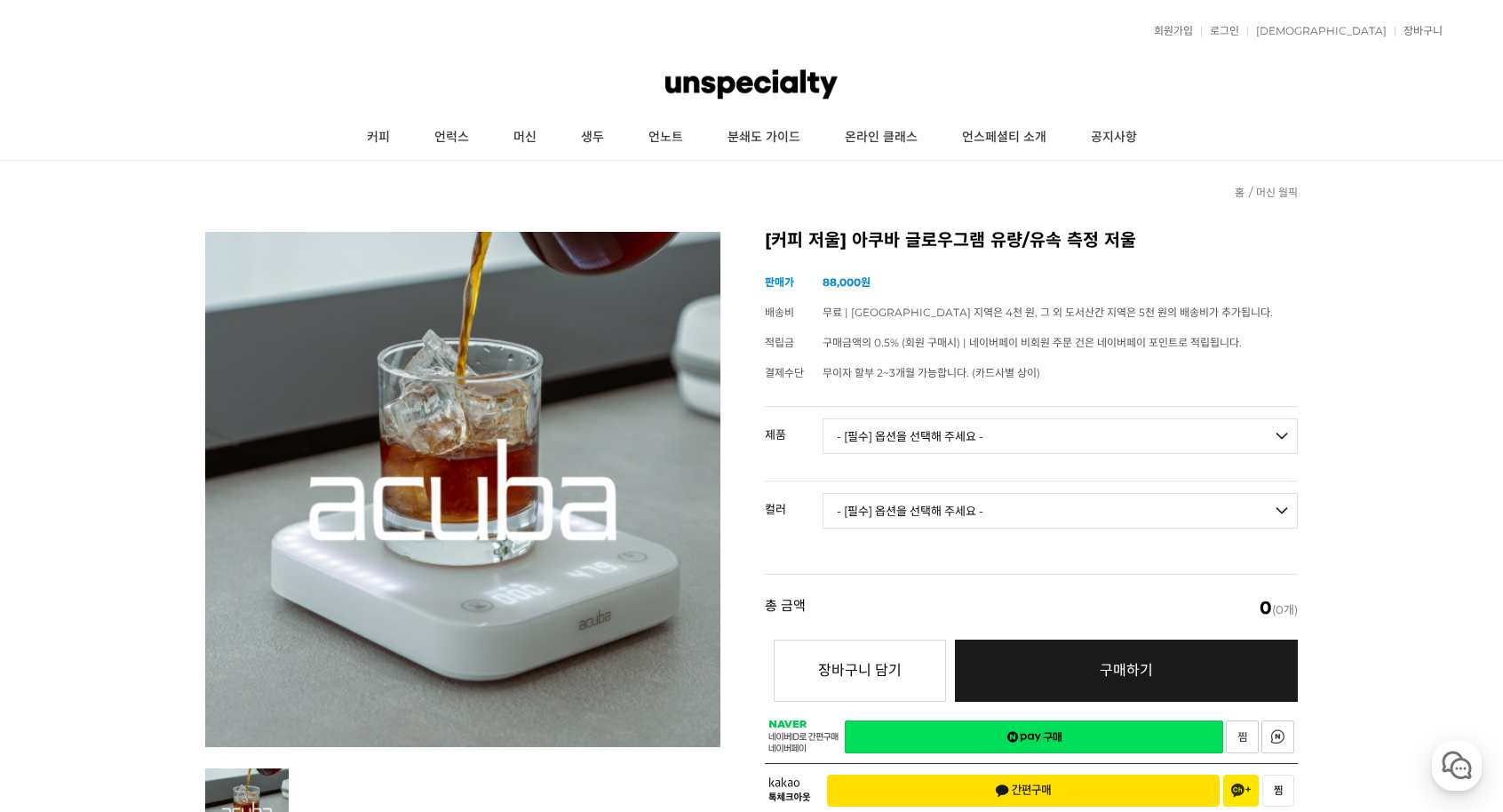
click at [956, 461] on td "- [필수] 옵션을 선택해 주세요 - ------------------- 아쿠바 글로우그램 유량/유속 측정 저울" at bounding box center [1060, 443] width 476 height 74
click at [956, 436] on select "- [필수] 옵션을 선택해 주세요 - ------------------- 아쿠바 글로우그램 유량/유속 측정 저울" at bounding box center [1060, 436] width 476 height 36
select select "아쿠바 글로우그램 유량/유속 측정 저울"
click at [823, 418] on select "- [필수] 옵션을 선택해 주세요 - ------------------- 아쿠바 글로우그램 유량/유속 측정 저울" at bounding box center [1060, 436] width 476 height 36
click at [942, 500] on select "- [필수] 옵션을 선택해 주세요 - ------------------- 블랙 화이트" at bounding box center [1060, 511] width 476 height 36
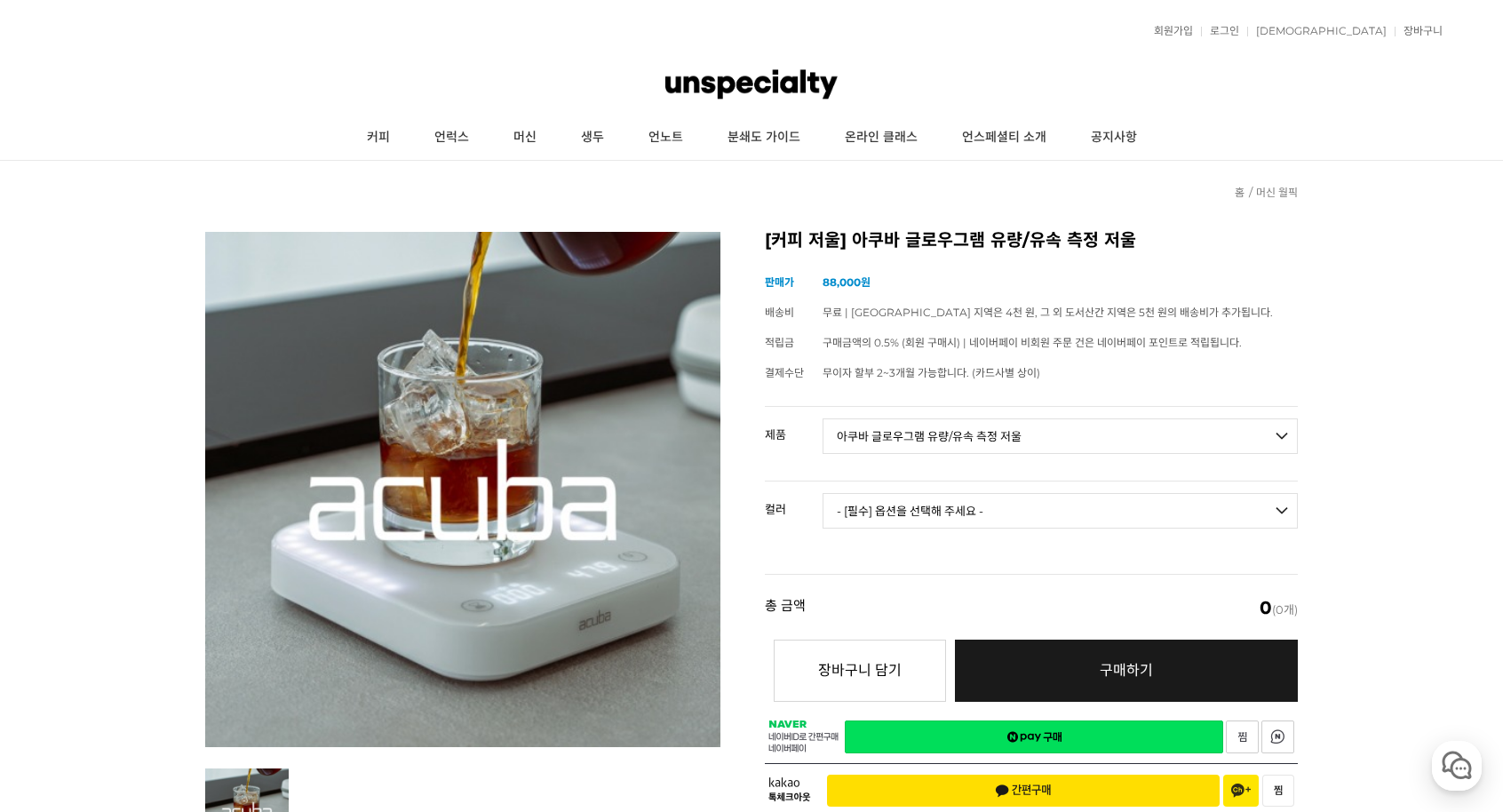
select select "블랙"
click at [823, 493] on select "- [필수] 옵션을 선택해 주세요 - ------------------- 블랙 화이트" at bounding box center [1060, 511] width 476 height 36
select select "*"
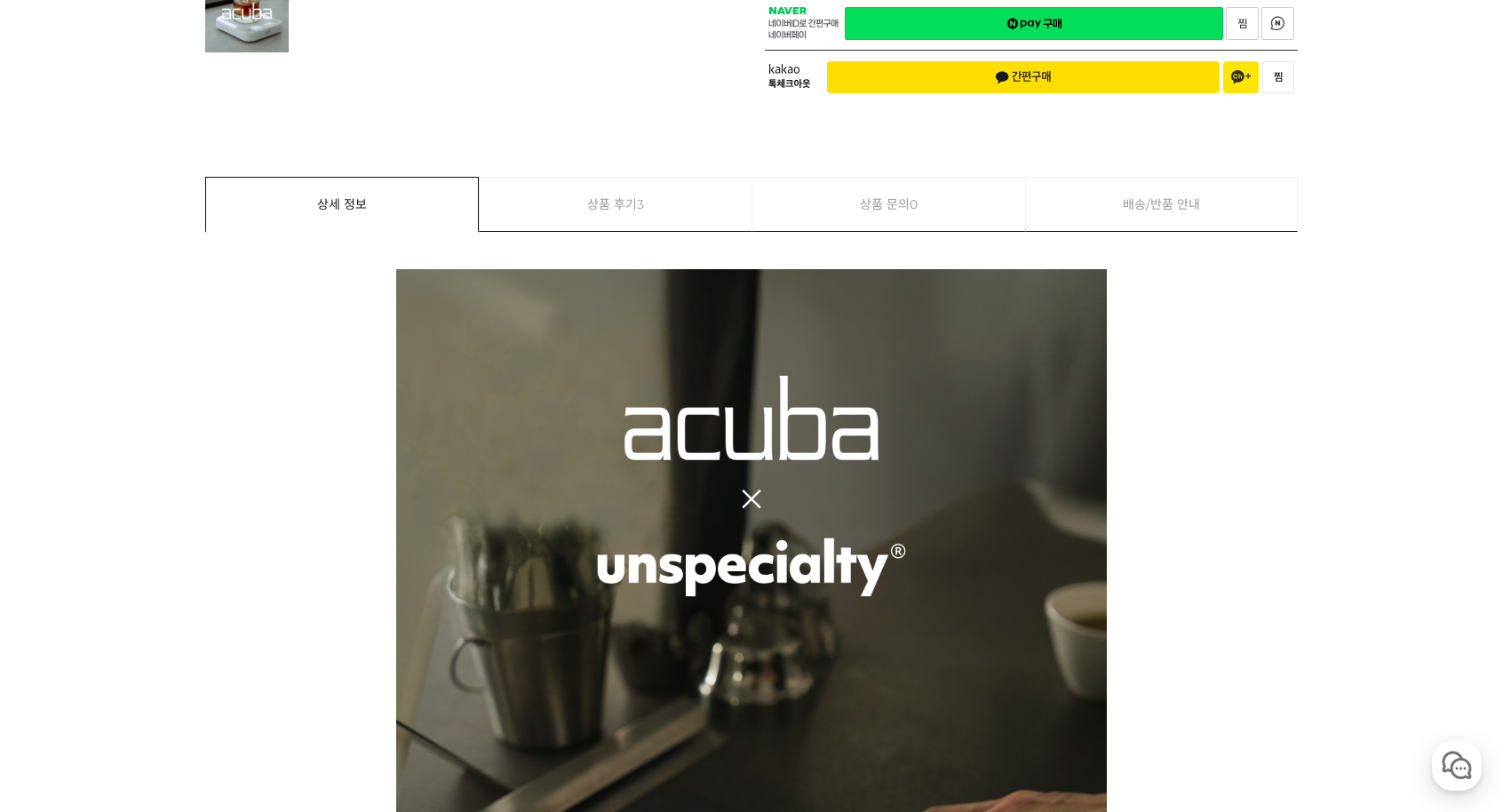
click at [619, 192] on link "상품 후기 3" at bounding box center [616, 205] width 273 height 53
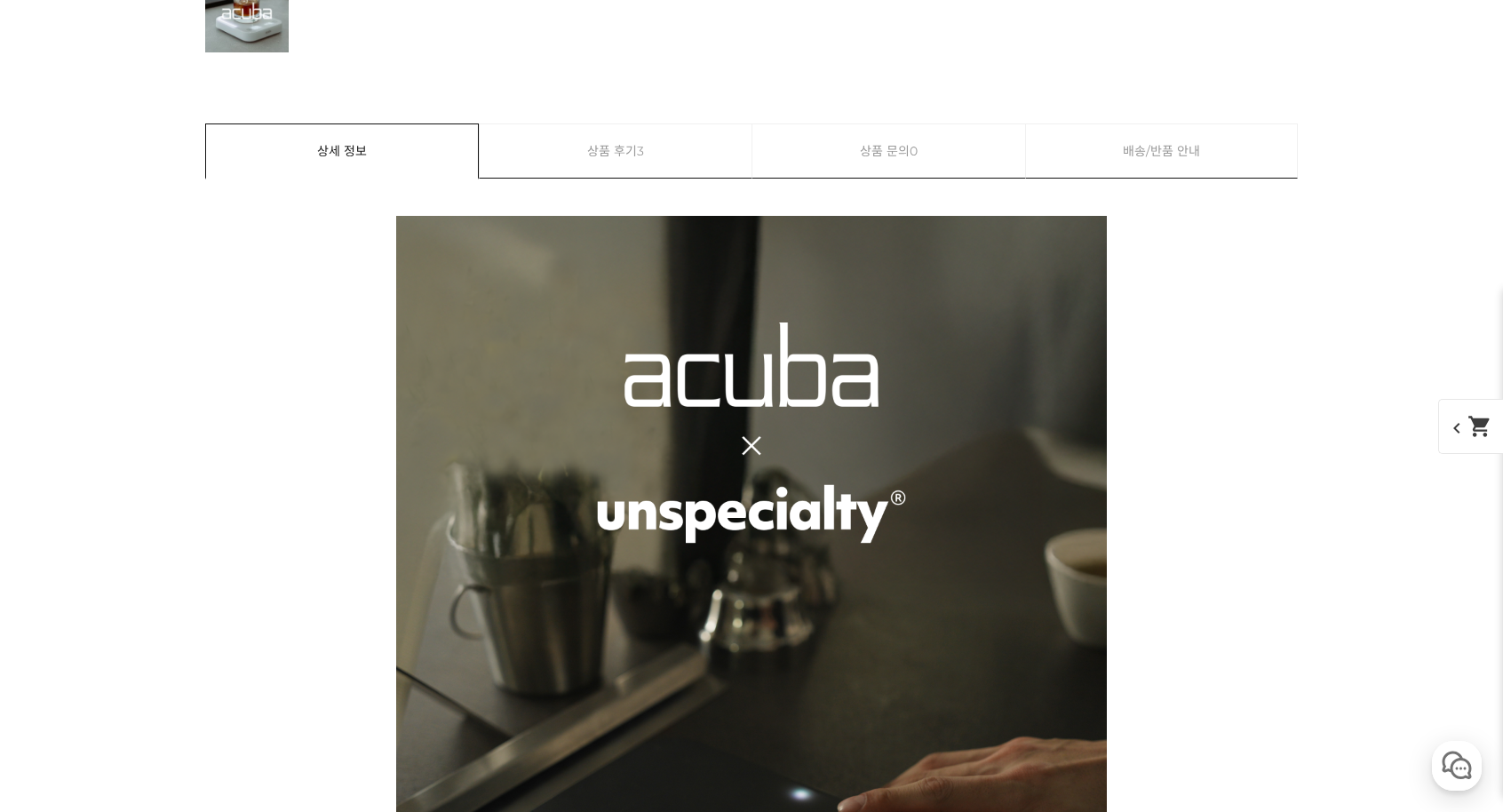
scroll to position [3525, 0]
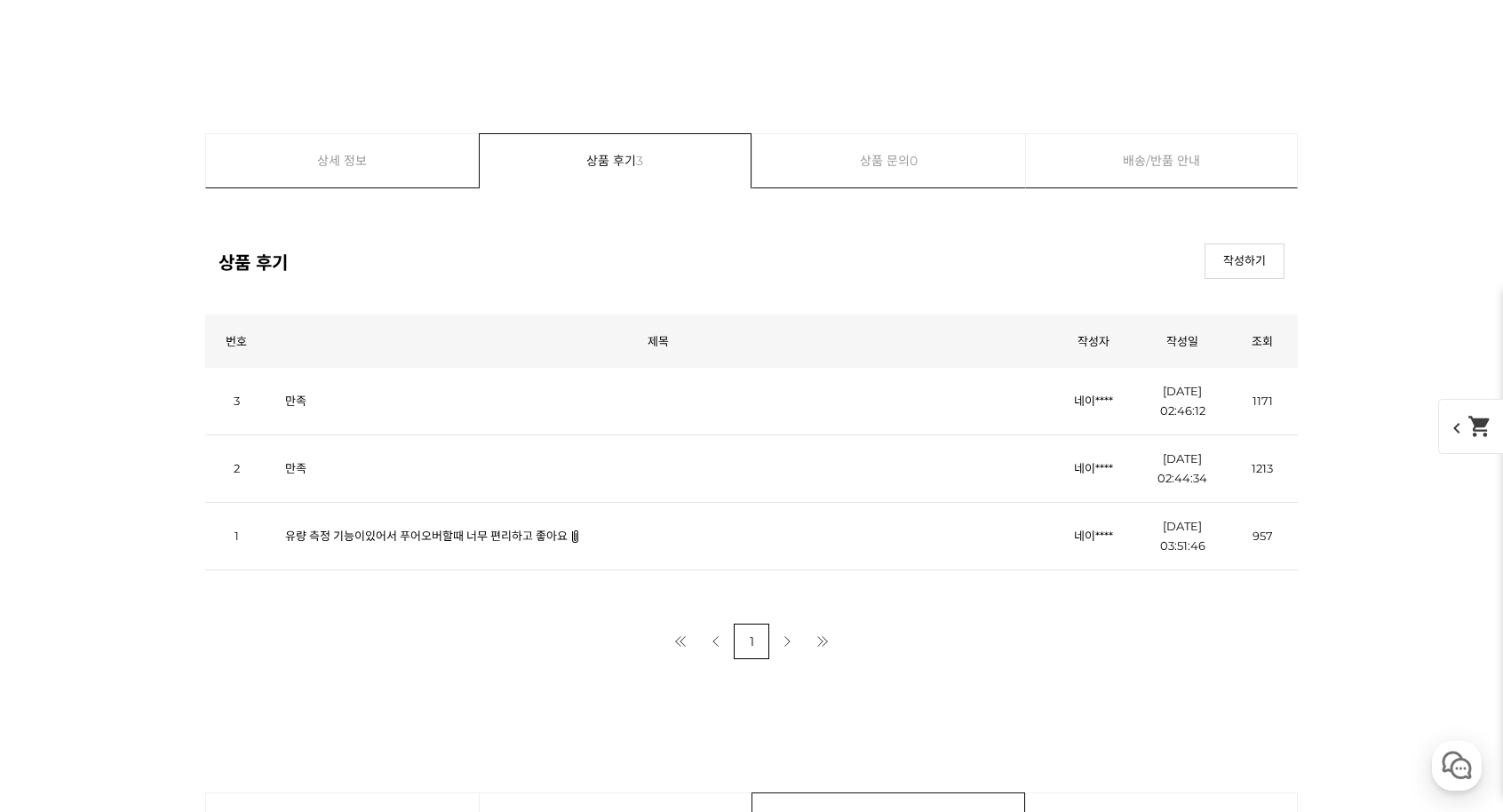
click at [446, 542] on td "유량 측정 기능이있어서 푸어오버할때 너무 편리하고 좋아요" at bounding box center [658, 535] width 782 height 67
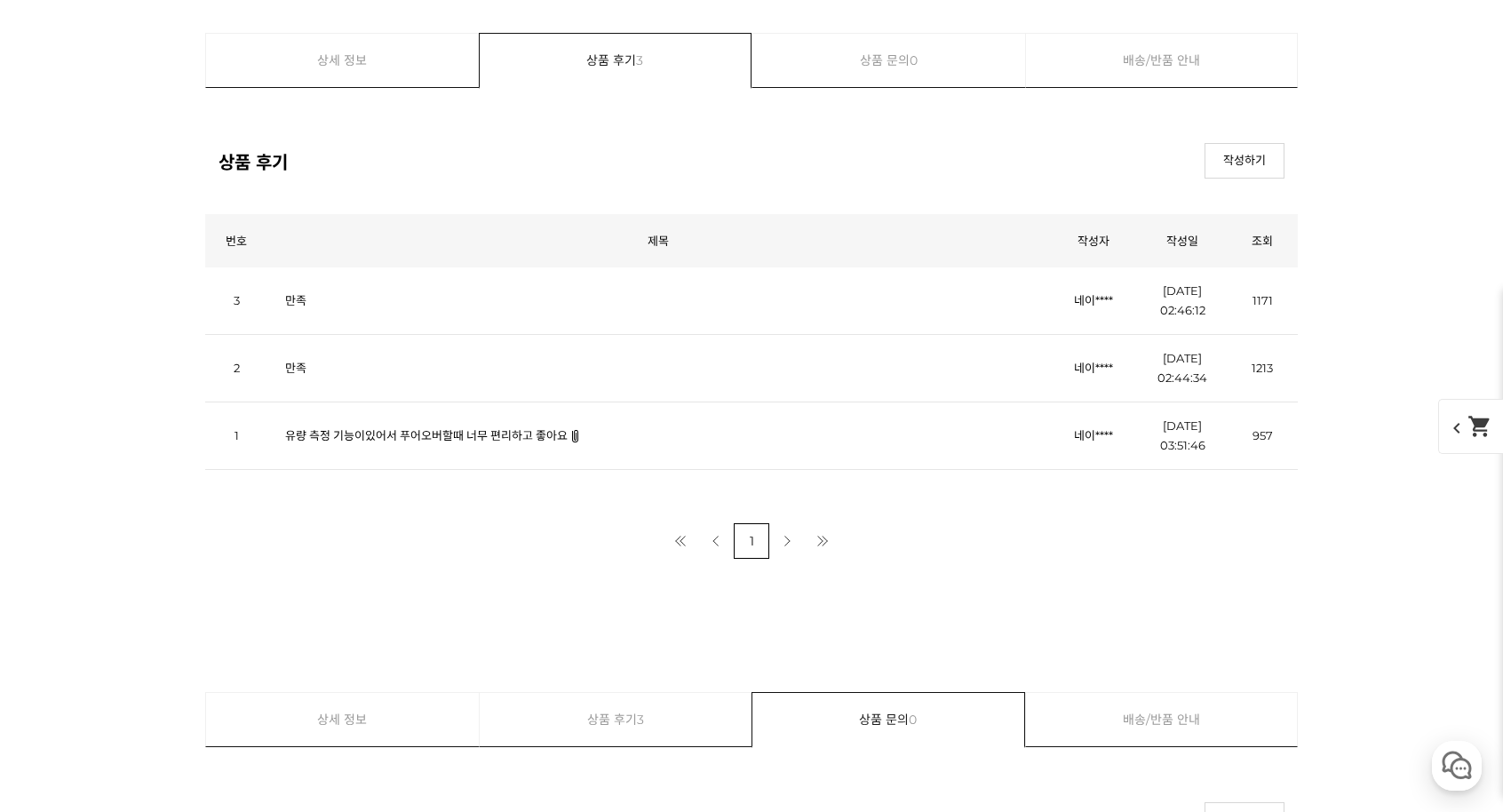
scroll to position [4057, 0]
